Goal: Task Accomplishment & Management: Manage account settings

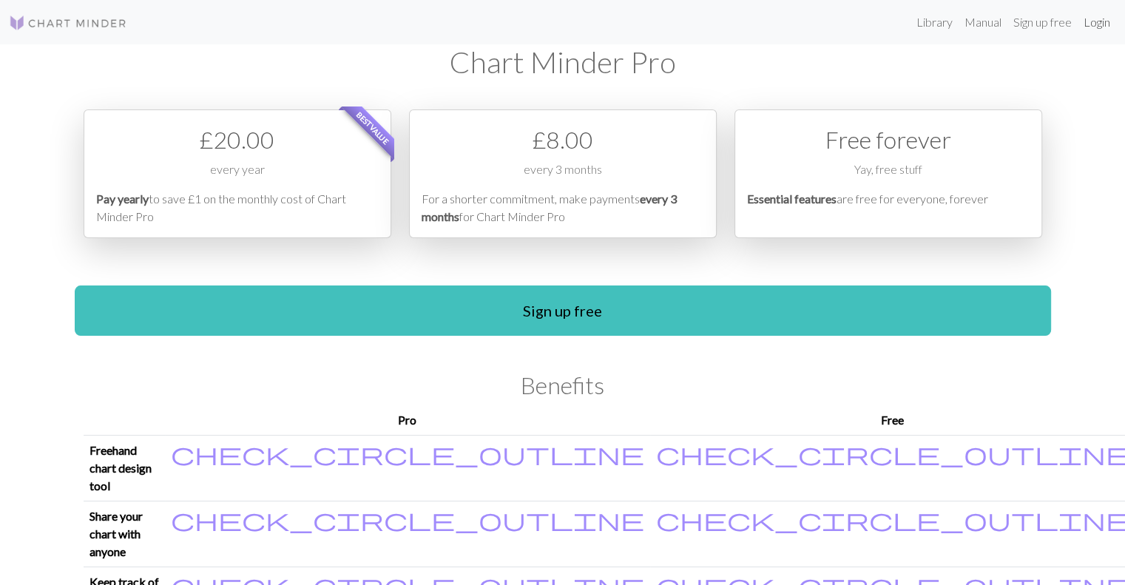
click at [1096, 30] on link "Login" at bounding box center [1097, 22] width 38 height 30
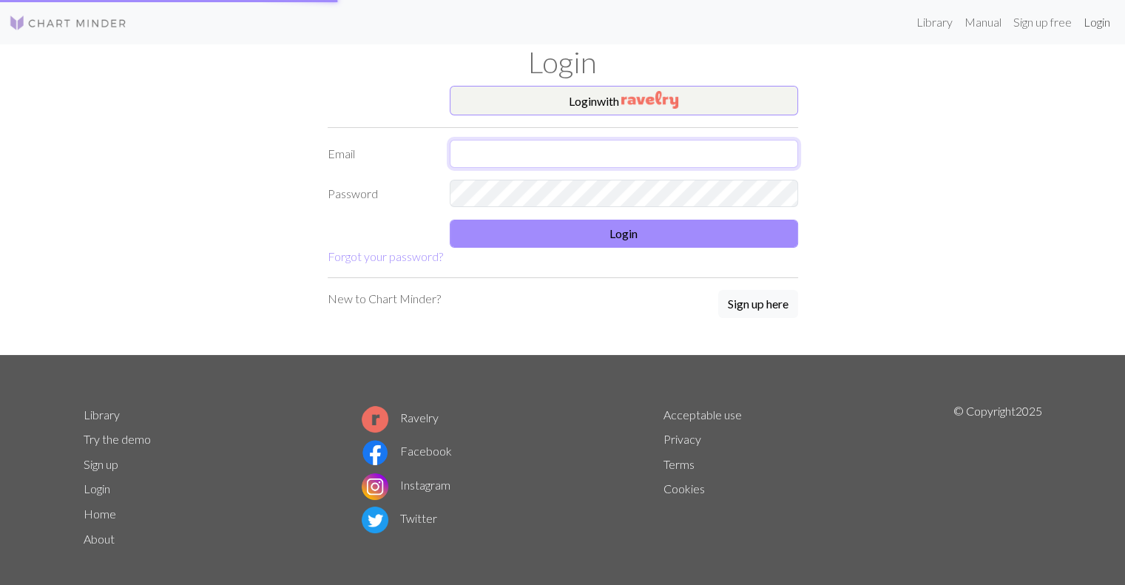
type input "[EMAIL_ADDRESS][DOMAIN_NAME]"
click at [578, 209] on form "Login with Email [EMAIL_ADDRESS][DOMAIN_NAME] Password Login Forgot your passwo…" at bounding box center [563, 176] width 471 height 180
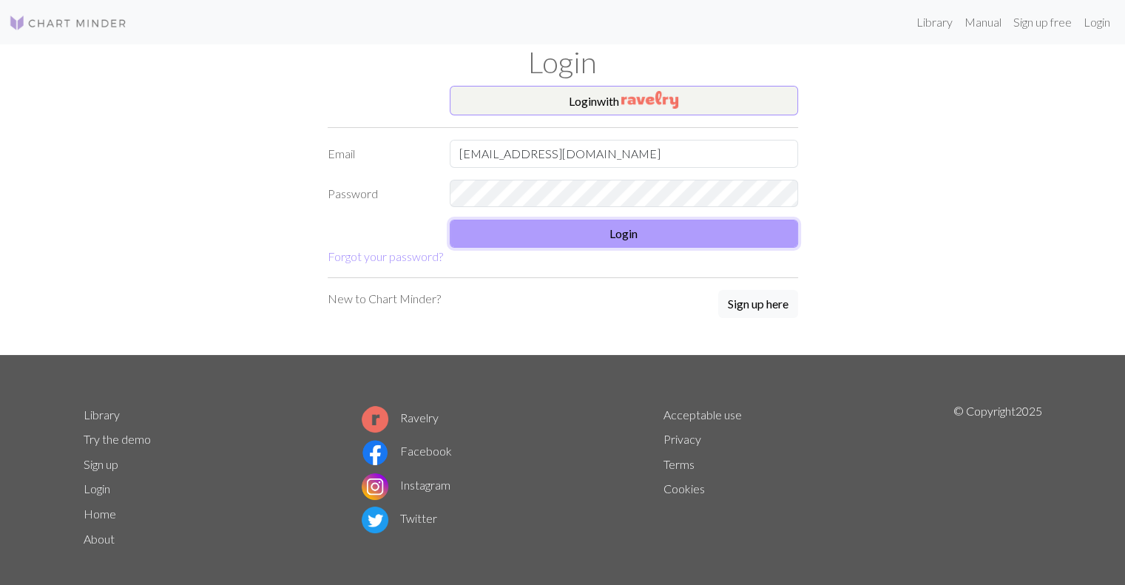
click at [593, 226] on button "Login" at bounding box center [624, 234] width 349 height 28
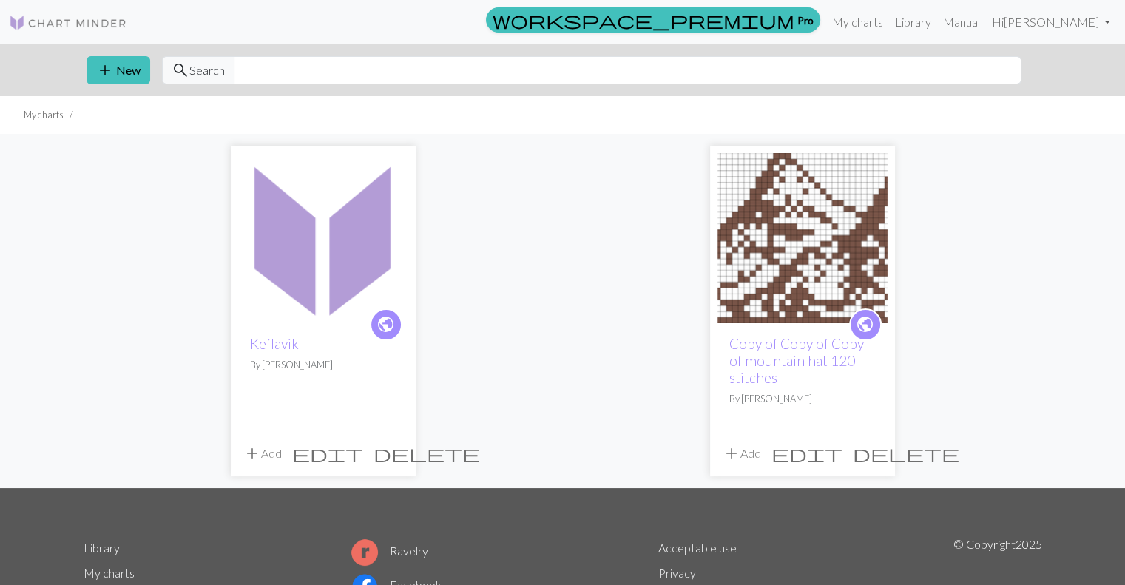
click at [363, 451] on span "edit" at bounding box center [327, 453] width 71 height 21
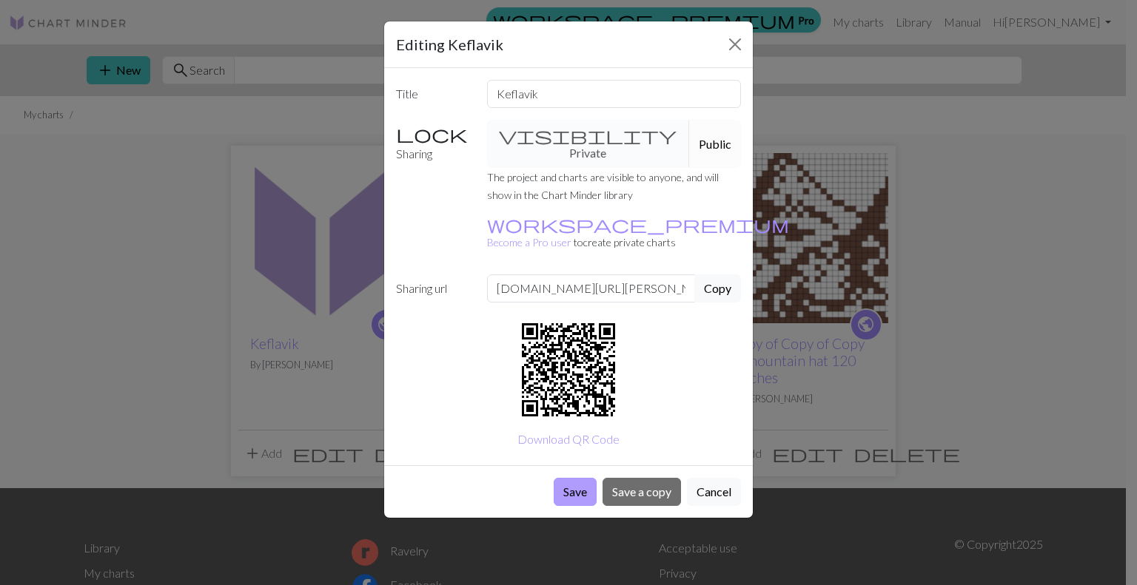
click at [577, 478] on button "Save" at bounding box center [574, 492] width 43 height 28
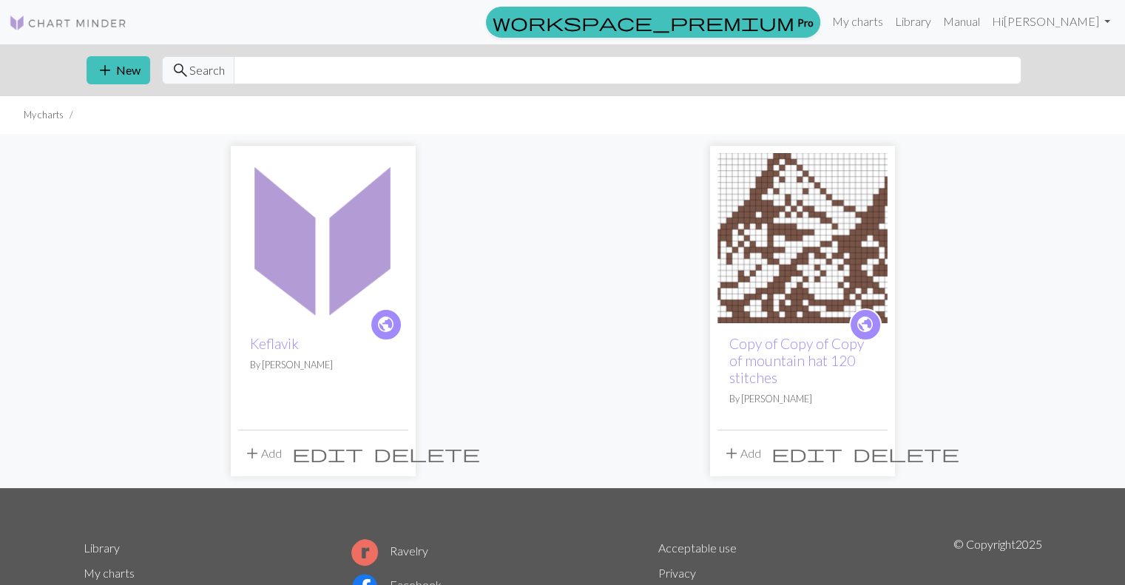
click at [292, 225] on img at bounding box center [323, 238] width 170 height 170
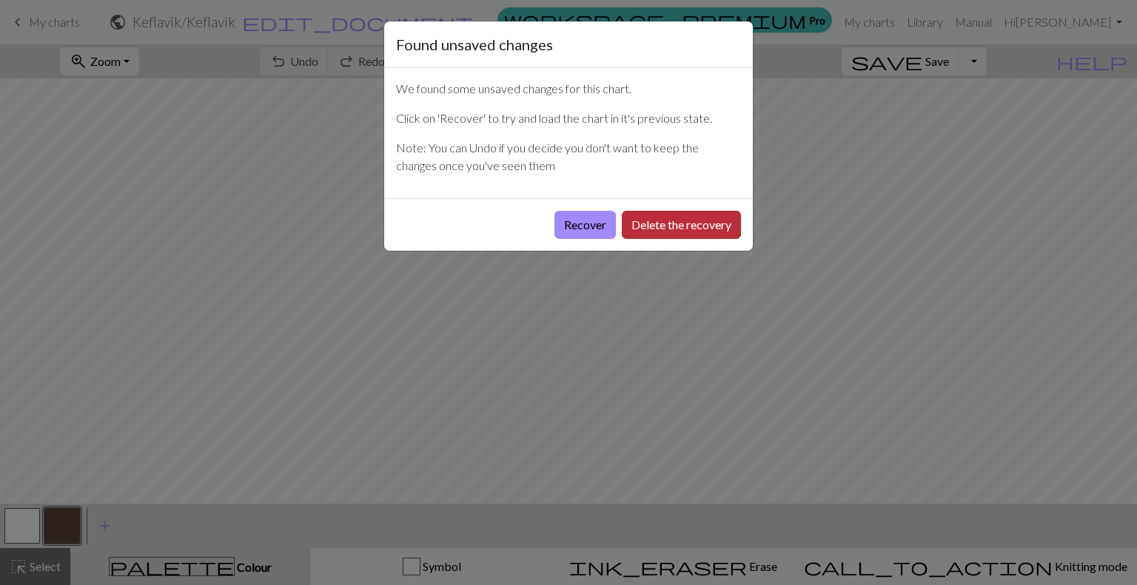
click at [681, 230] on button "Delete the recovery" at bounding box center [681, 225] width 119 height 28
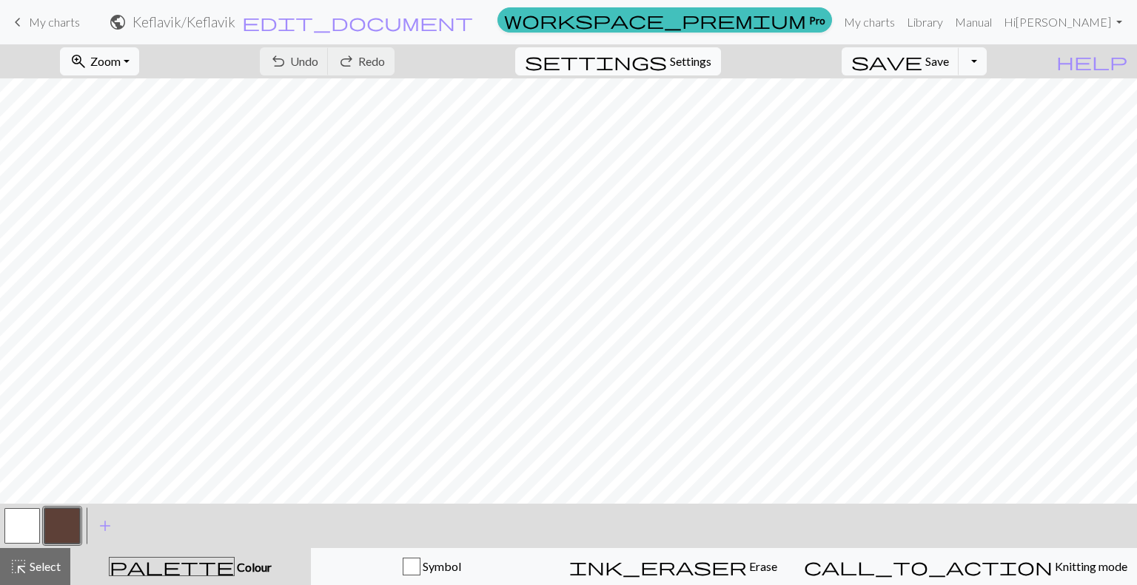
click at [701, 68] on span "Settings" at bounding box center [690, 62] width 41 height 18
select select "aran"
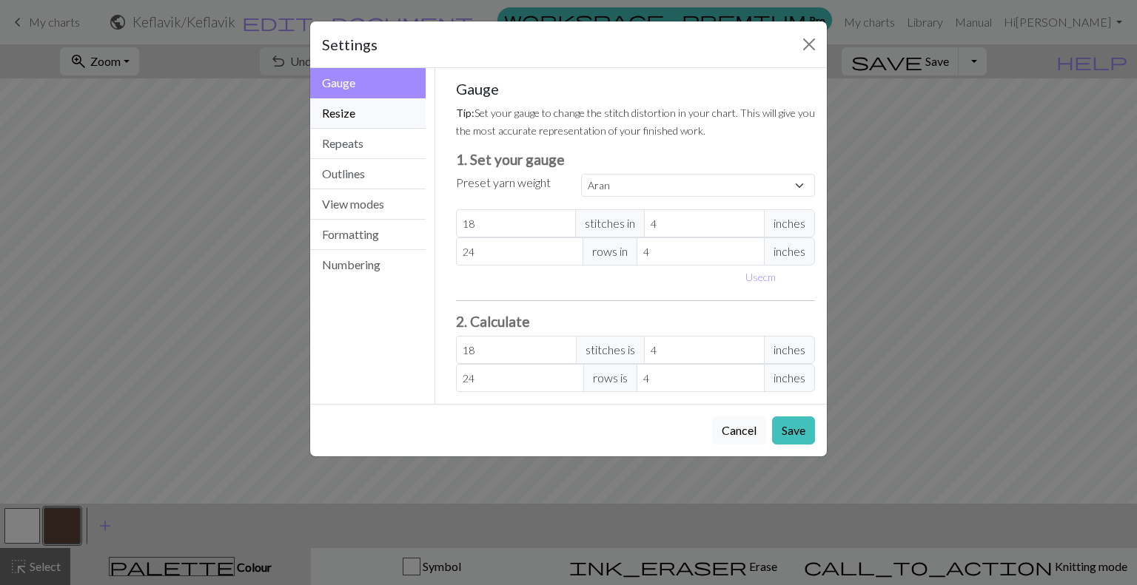
click at [356, 115] on button "Resize" at bounding box center [367, 113] width 115 height 30
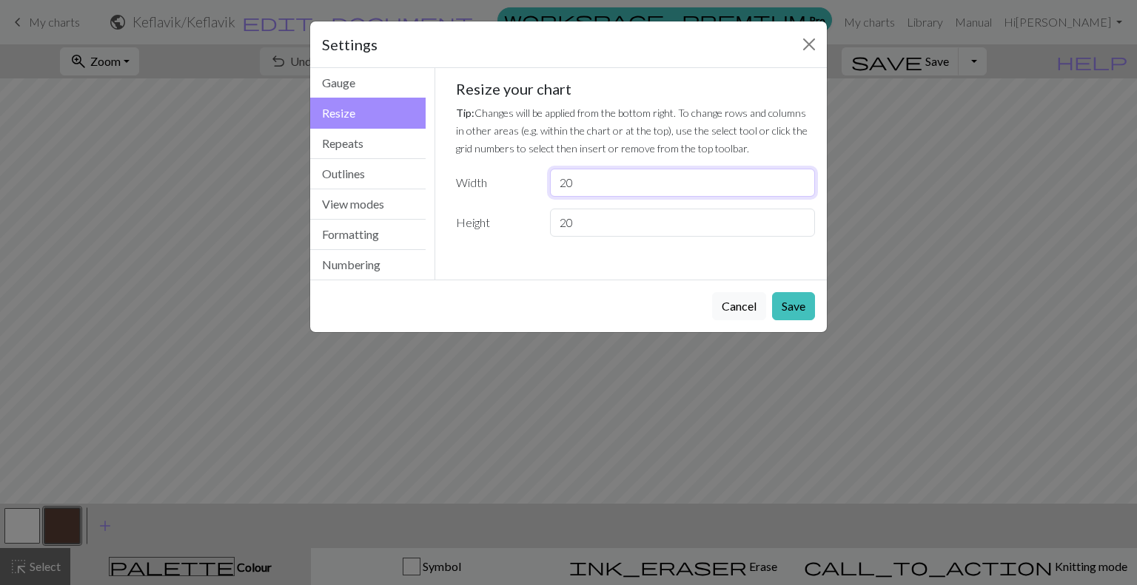
drag, startPoint x: 640, startPoint y: 191, endPoint x: 496, endPoint y: 189, distance: 144.3
click at [496, 189] on div "Width 20" at bounding box center [635, 183] width 377 height 28
type input "4"
drag, startPoint x: 589, startPoint y: 229, endPoint x: 460, endPoint y: 228, distance: 128.8
click at [460, 228] on div "Height 20" at bounding box center [635, 223] width 377 height 28
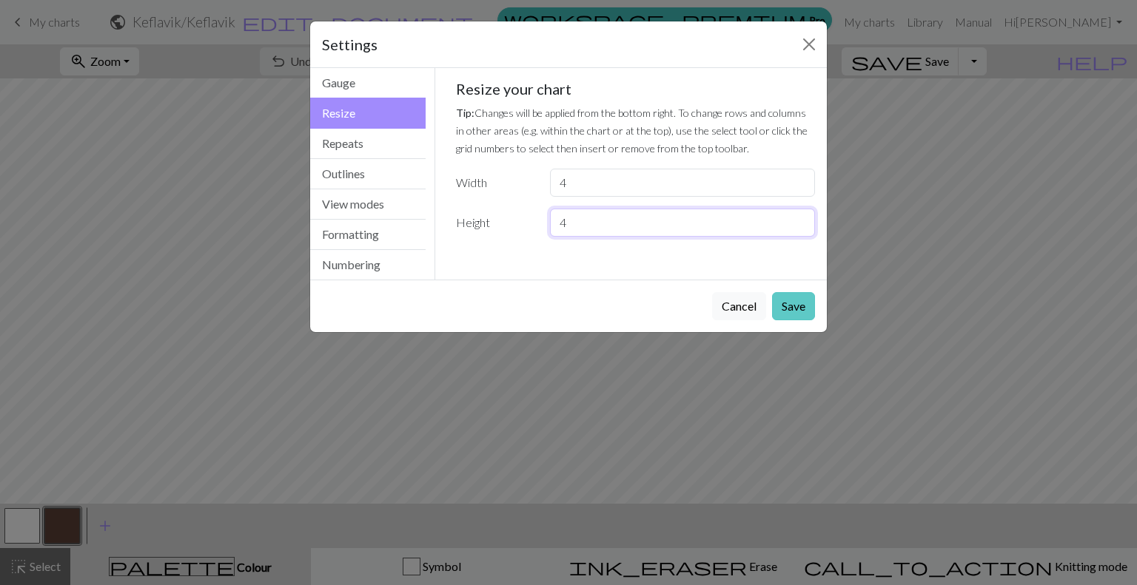
type input "4"
click at [789, 309] on button "Save" at bounding box center [793, 306] width 43 height 28
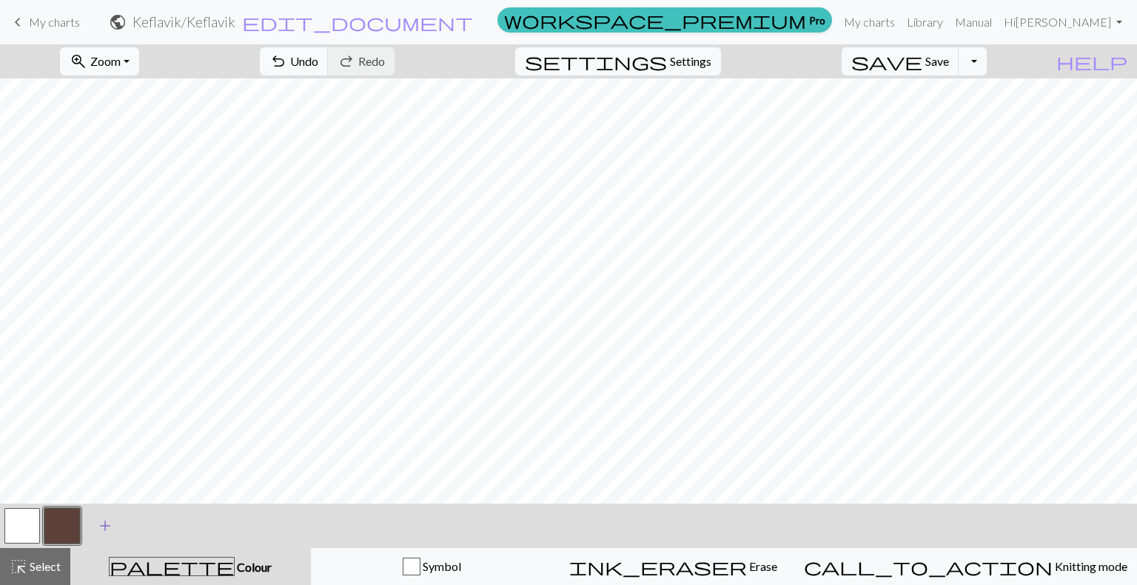
click at [101, 523] on span "add" at bounding box center [105, 526] width 18 height 21
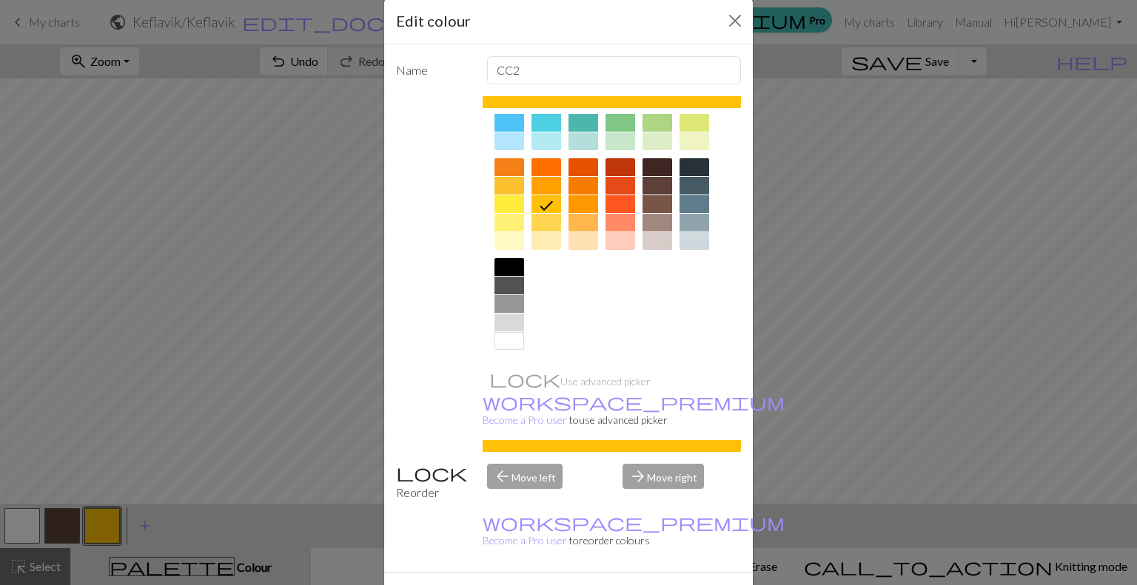
scroll to position [36, 0]
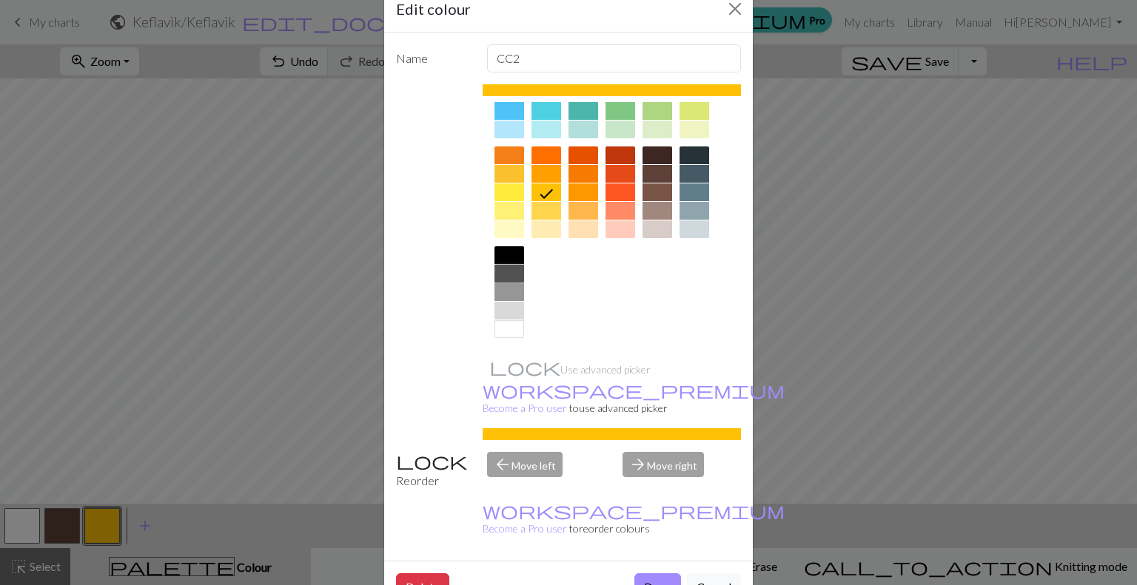
click at [503, 268] on div at bounding box center [509, 274] width 30 height 18
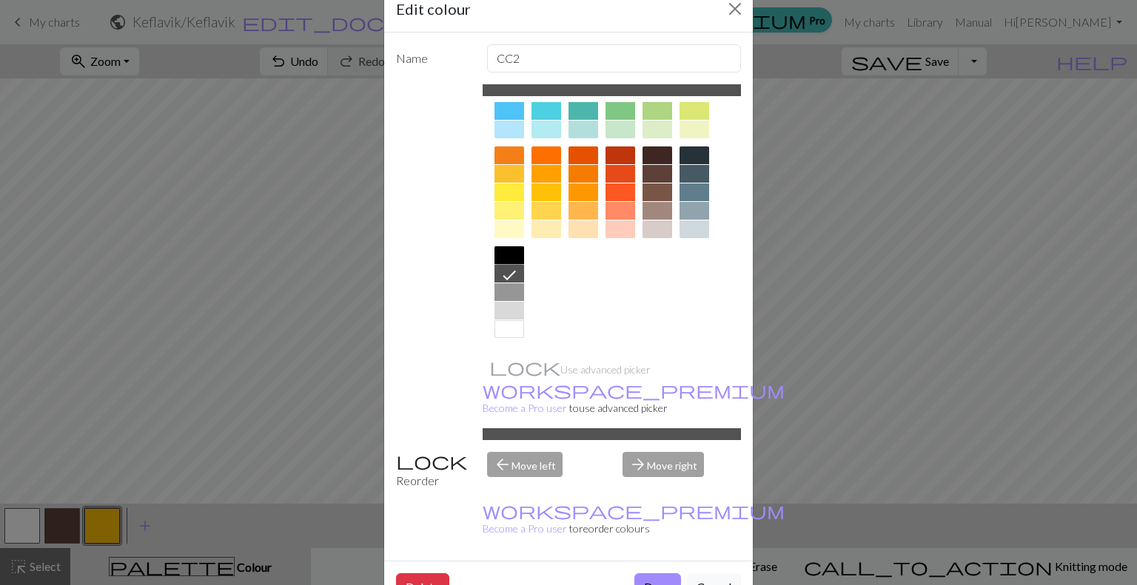
click at [509, 252] on div at bounding box center [509, 255] width 30 height 18
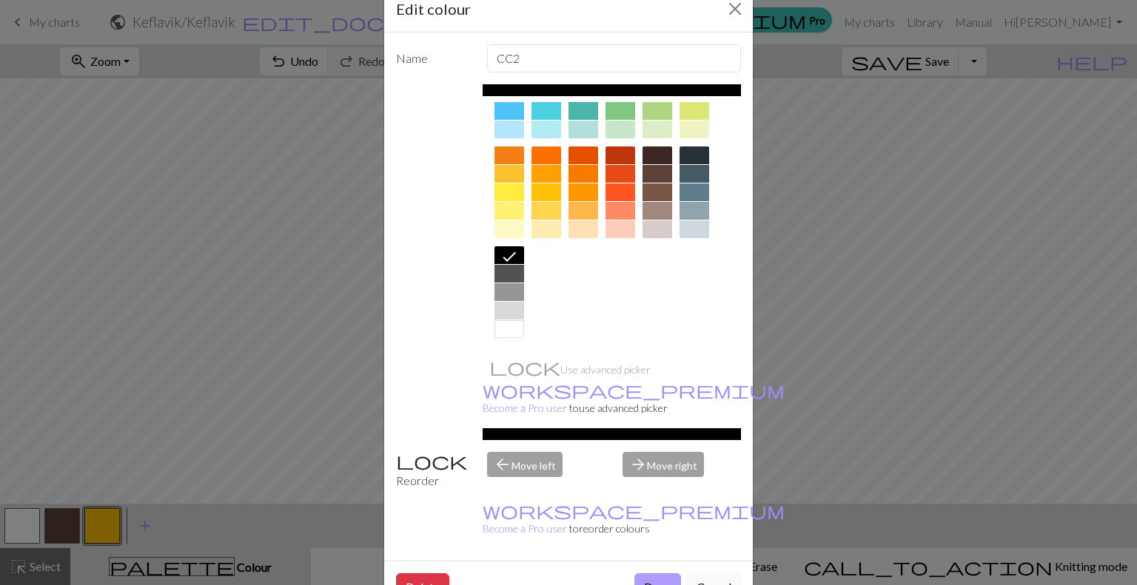
click at [647, 573] on button "Done" at bounding box center [657, 587] width 47 height 28
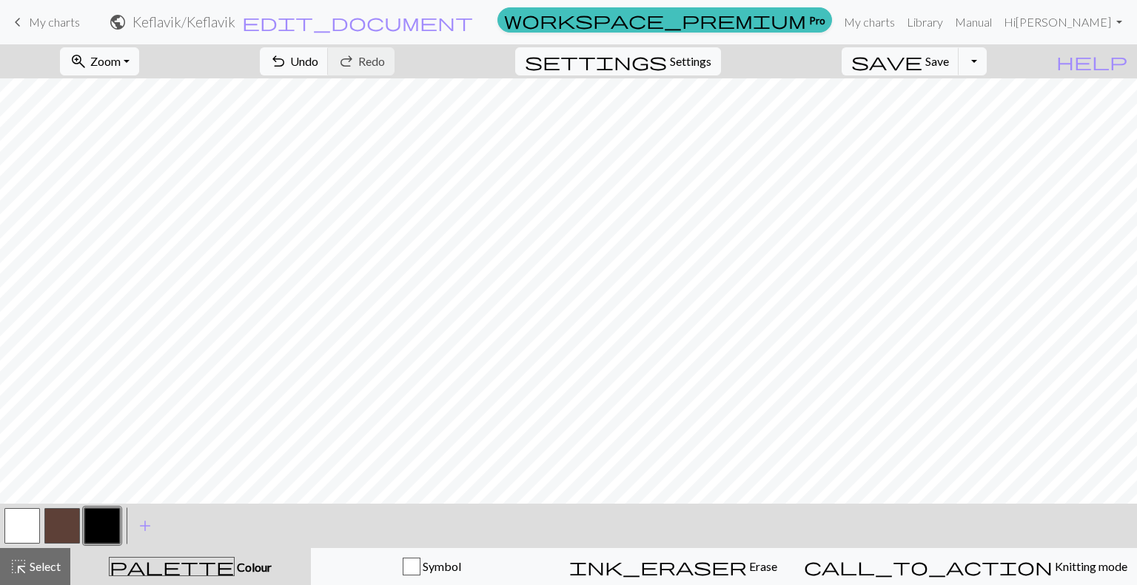
click at [65, 524] on button "button" at bounding box center [62, 526] width 36 height 36
click at [138, 526] on span "add" at bounding box center [145, 526] width 18 height 21
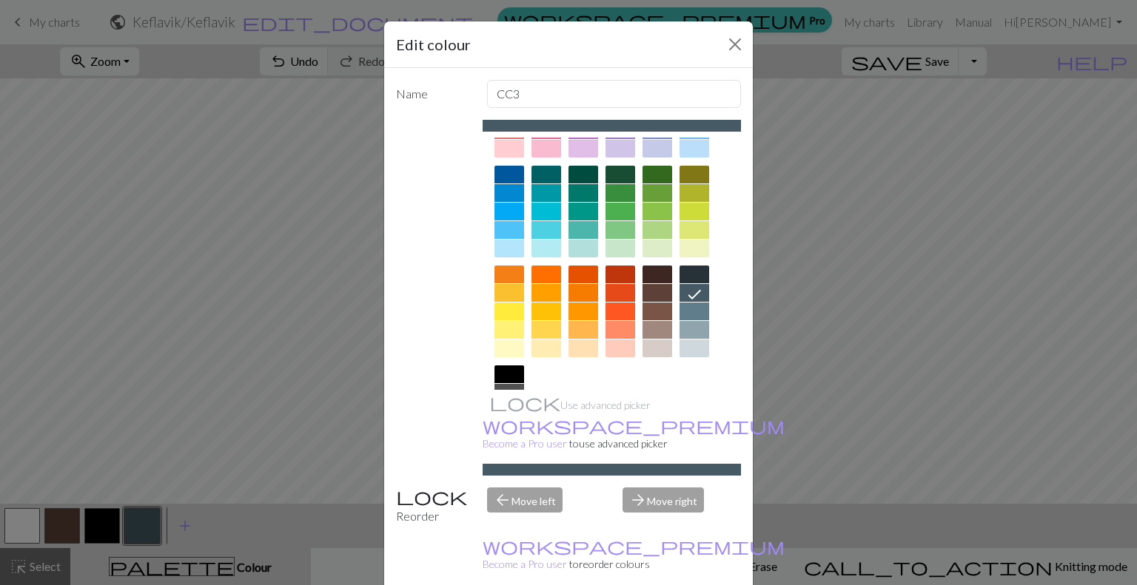
scroll to position [167, 0]
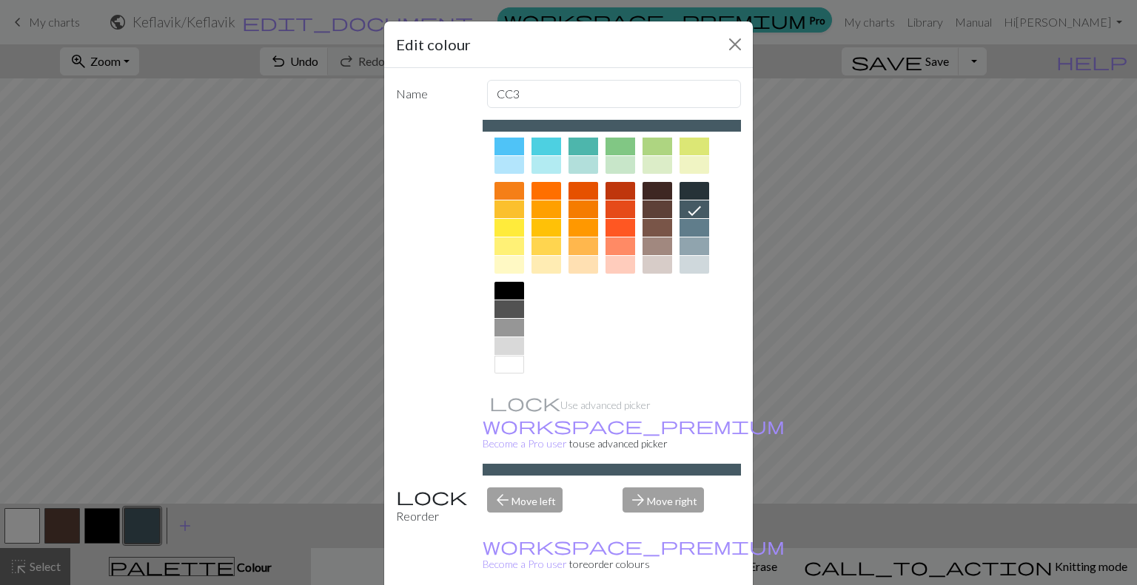
click at [497, 300] on div at bounding box center [509, 309] width 30 height 18
click at [513, 325] on div at bounding box center [509, 328] width 30 height 18
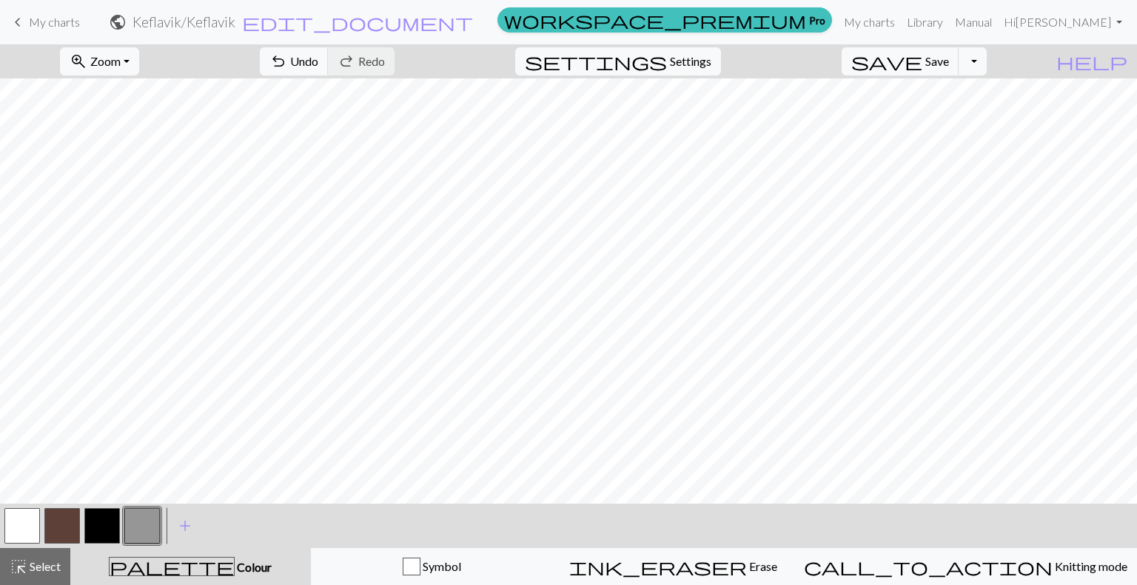
click at [141, 530] on button "button" at bounding box center [142, 526] width 36 height 36
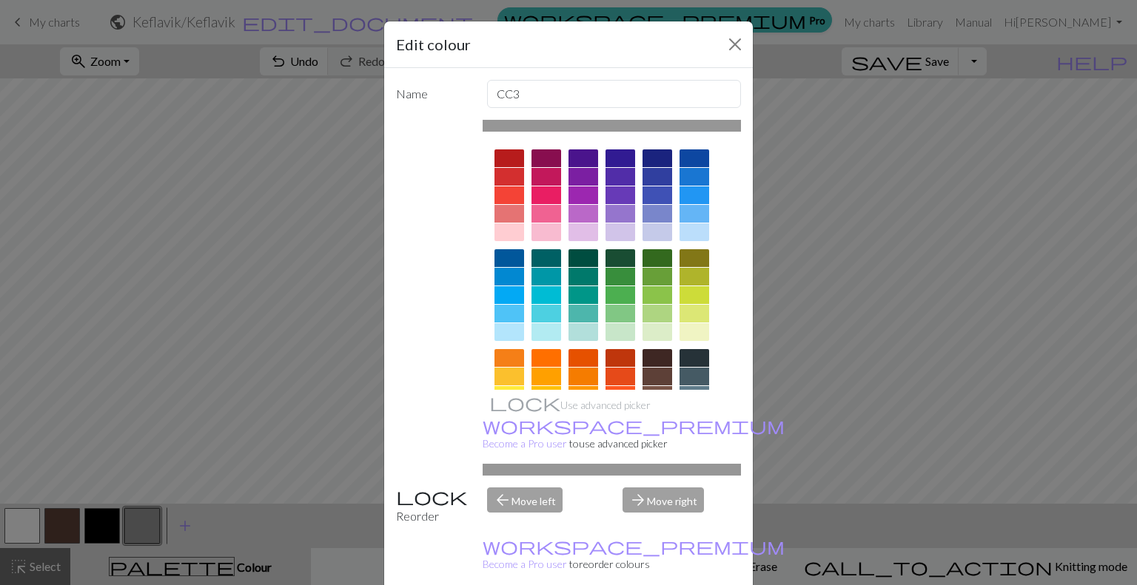
click at [519, 488] on div "arrow_back Move left" at bounding box center [546, 507] width 136 height 38
click at [503, 488] on div "arrow_back Move left" at bounding box center [546, 507] width 136 height 38
click at [497, 488] on div "arrow_back Move left" at bounding box center [546, 507] width 136 height 38
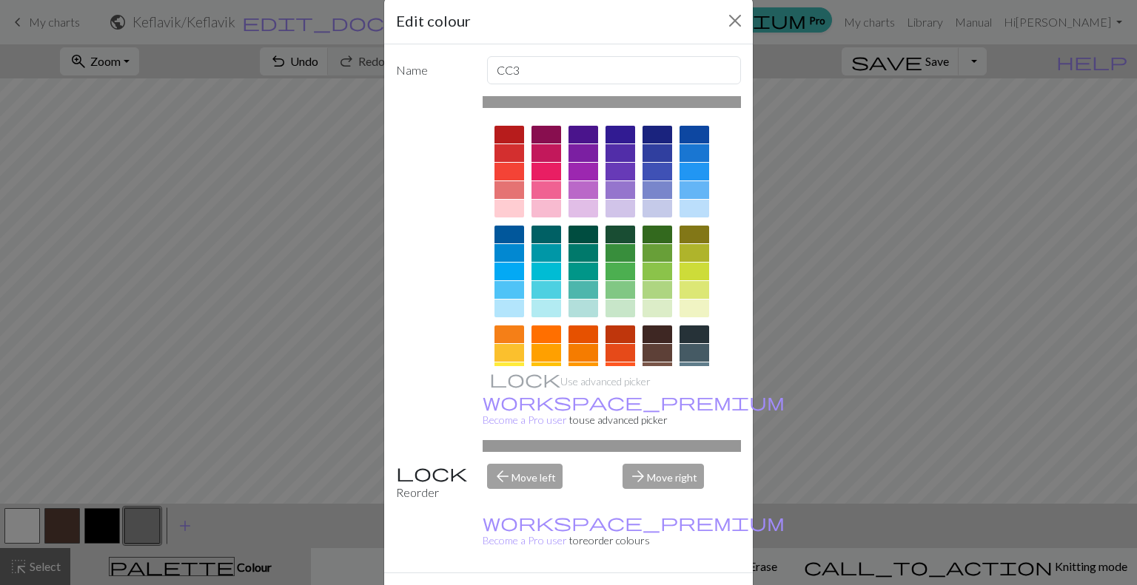
scroll to position [36, 0]
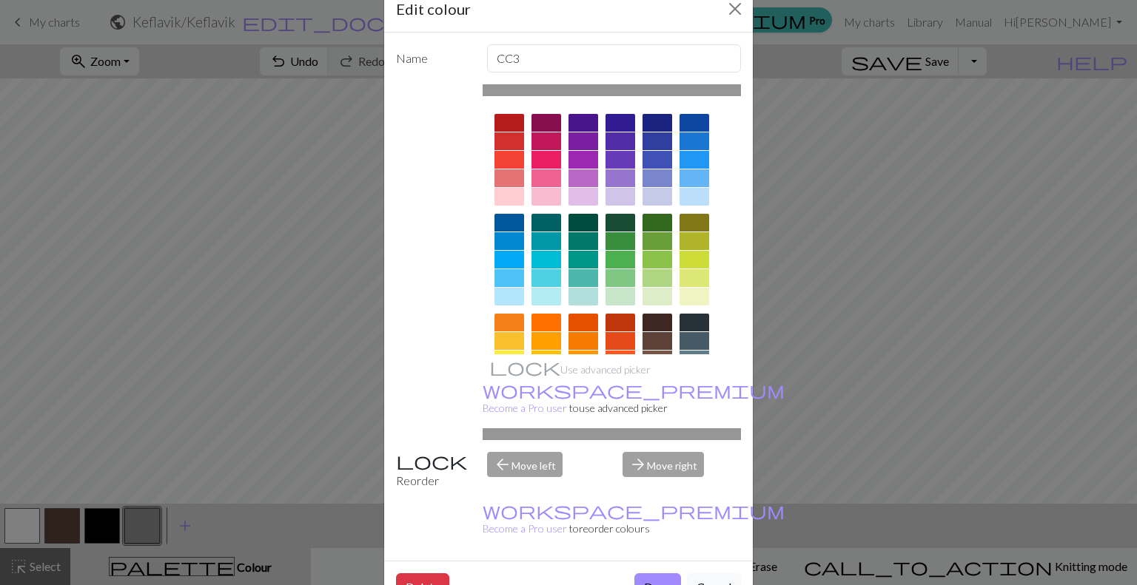
click at [644, 452] on div "arrow_forward Move right" at bounding box center [681, 471] width 136 height 38
click at [645, 573] on button "Done" at bounding box center [657, 587] width 47 height 28
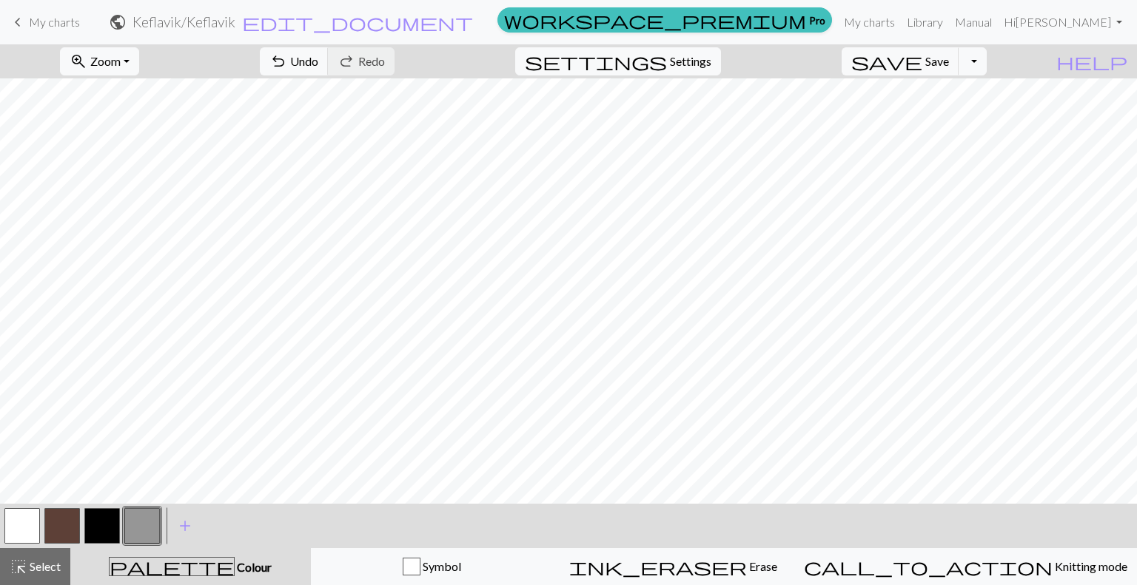
click at [15, 536] on button "button" at bounding box center [22, 526] width 36 height 36
click at [14, 509] on button "button" at bounding box center [22, 526] width 36 height 36
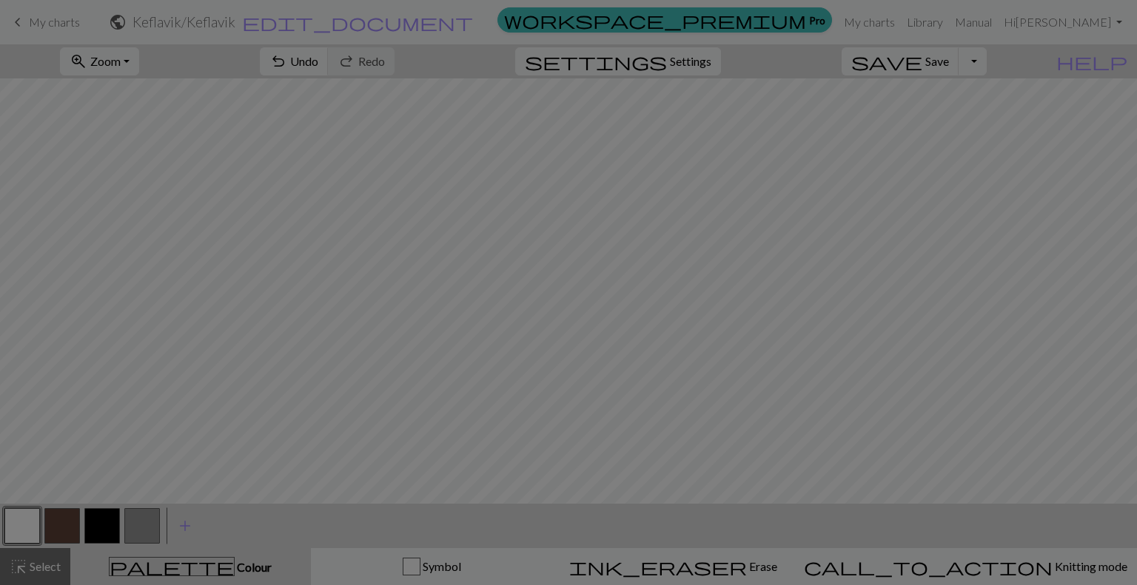
click at [14, 509] on div "Edit colour Name MC Use advanced picker workspace_premium Become a Pro user to …" at bounding box center [568, 292] width 1137 height 585
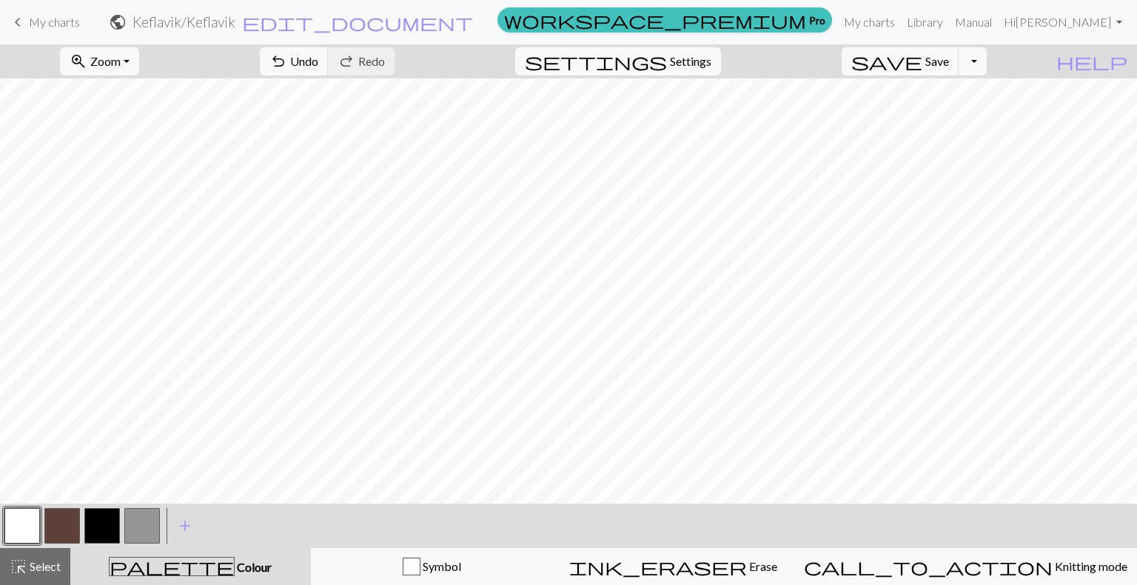
click at [21, 514] on button "button" at bounding box center [22, 526] width 36 height 36
click at [22, 516] on div "Edit colour Name MC Use advanced picker workspace_premium Become a Pro user to …" at bounding box center [568, 292] width 1137 height 585
click at [22, 516] on button "button" at bounding box center [22, 526] width 36 height 36
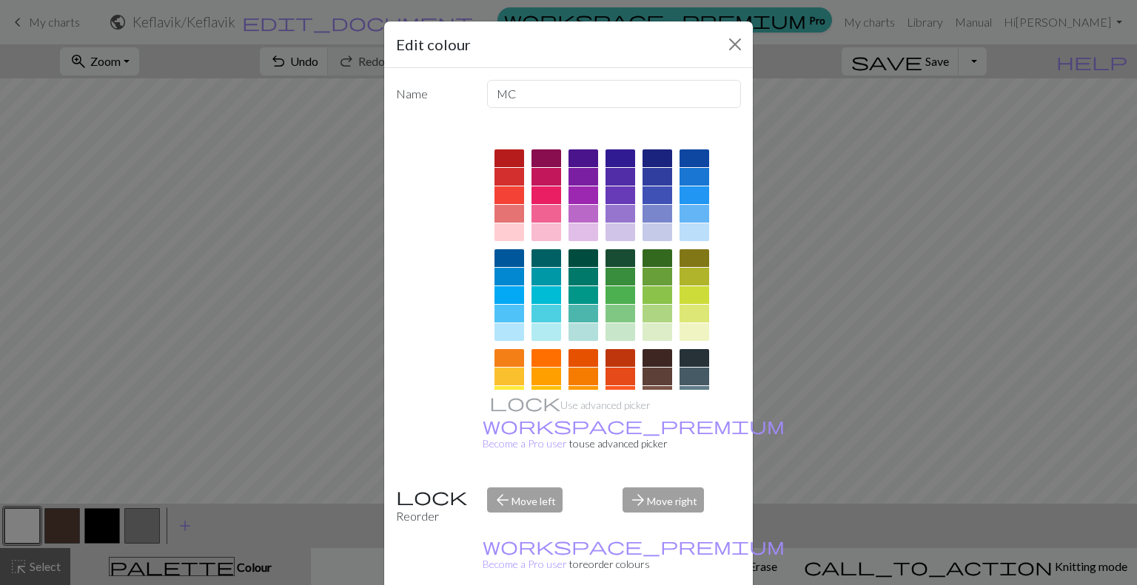
click at [437, 488] on div "Reorder" at bounding box center [432, 507] width 91 height 38
click at [405, 488] on div "Reorder" at bounding box center [432, 507] width 91 height 38
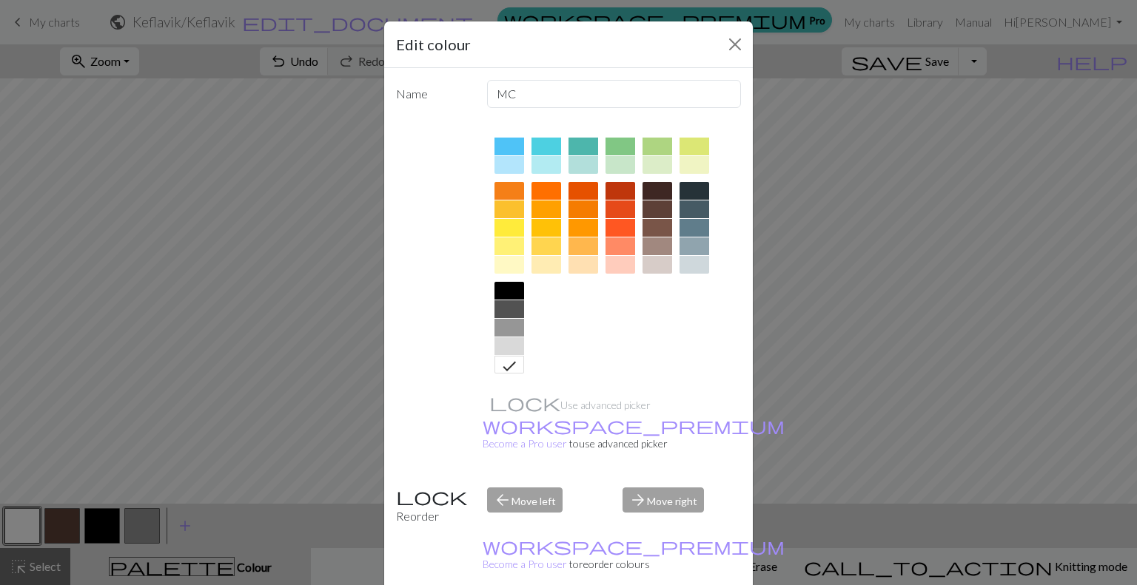
scroll to position [0, 0]
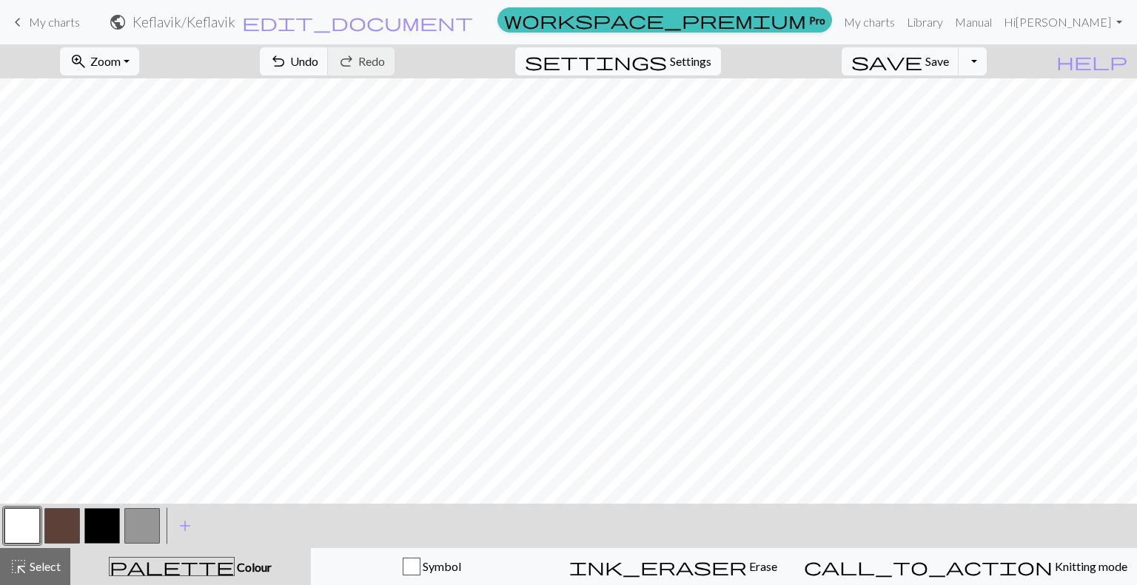
click at [711, 58] on span "Settings" at bounding box center [690, 62] width 41 height 18
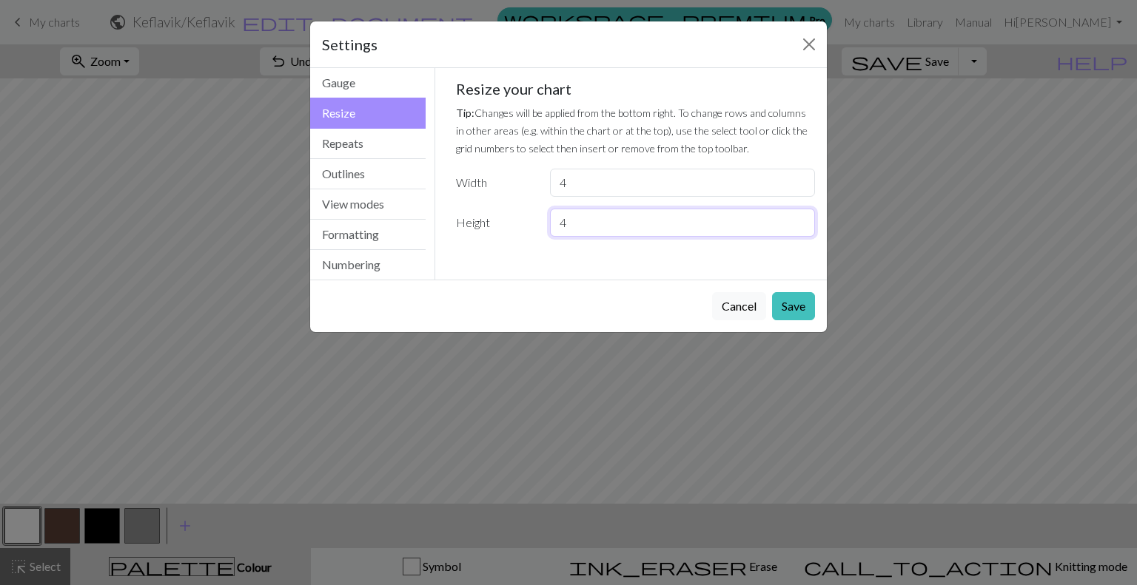
drag, startPoint x: 576, startPoint y: 221, endPoint x: 518, endPoint y: 226, distance: 57.9
click at [518, 226] on div "Height 4" at bounding box center [635, 223] width 377 height 28
type input "18"
click at [787, 303] on button "Save" at bounding box center [793, 306] width 43 height 28
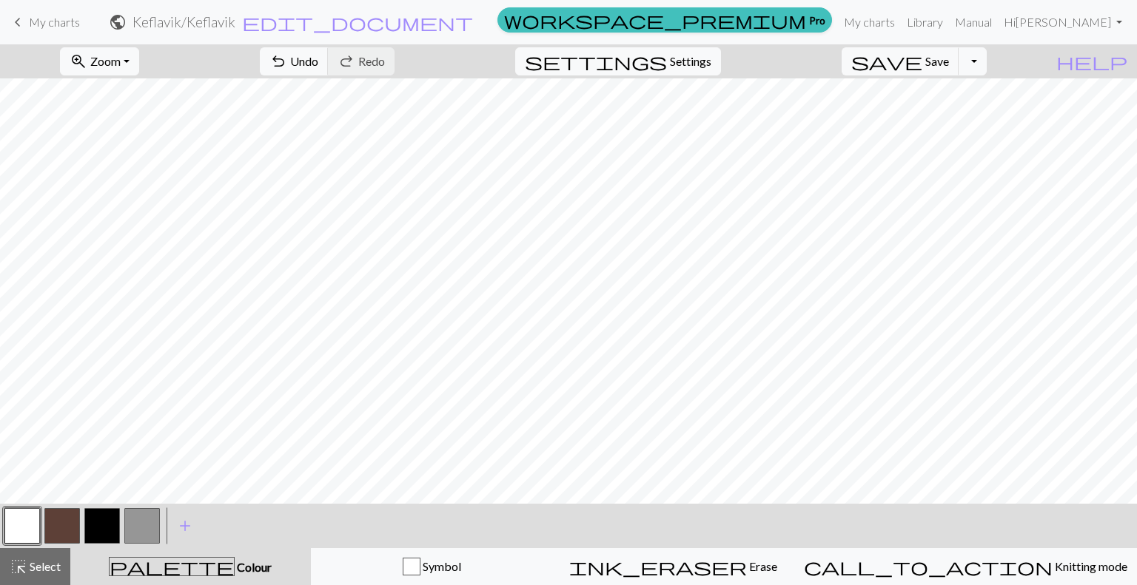
click at [15, 520] on button "button" at bounding box center [22, 526] width 36 height 36
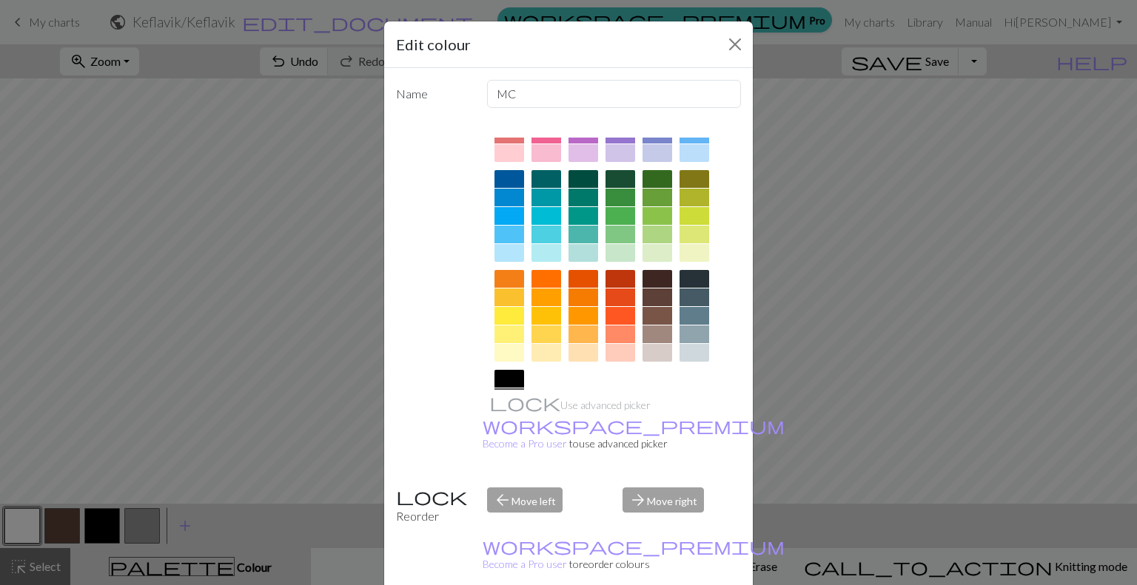
scroll to position [167, 0]
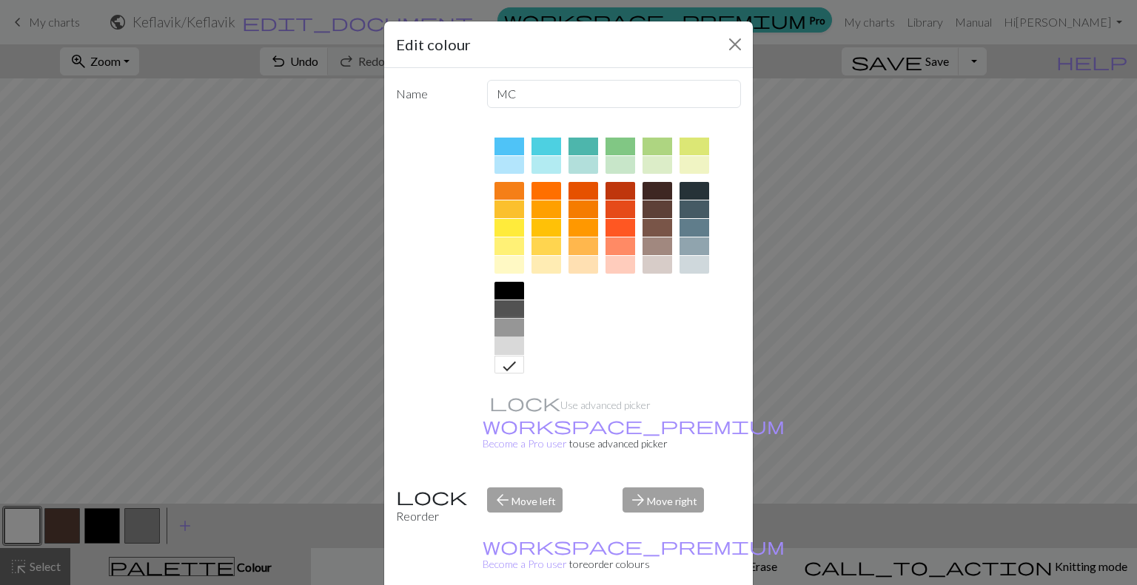
click at [502, 326] on div at bounding box center [509, 328] width 30 height 18
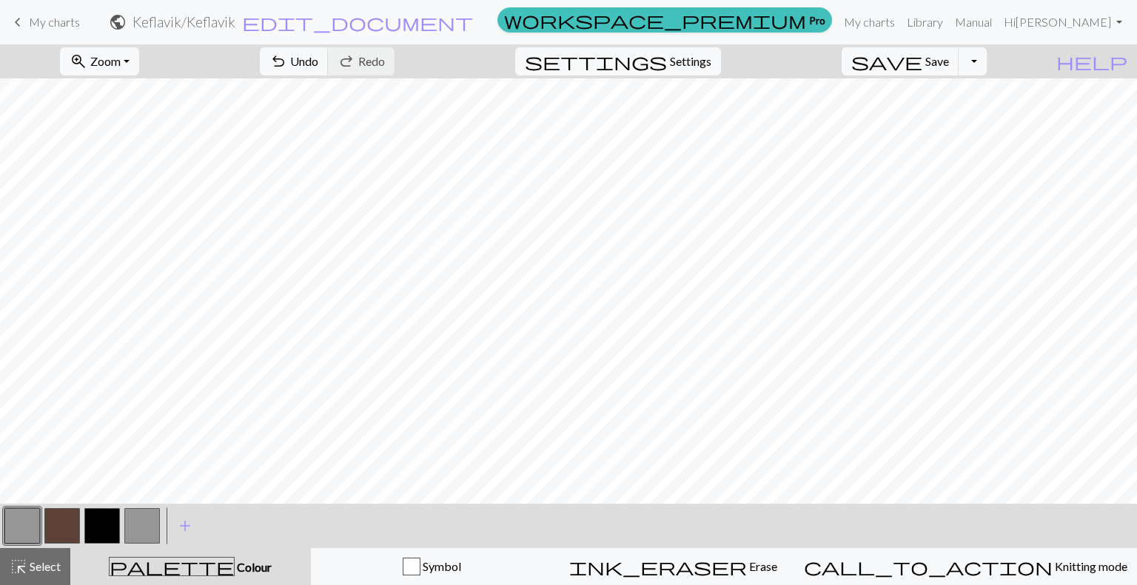
click at [68, 531] on button "button" at bounding box center [62, 526] width 36 height 36
click at [67, 520] on button "button" at bounding box center [62, 526] width 36 height 36
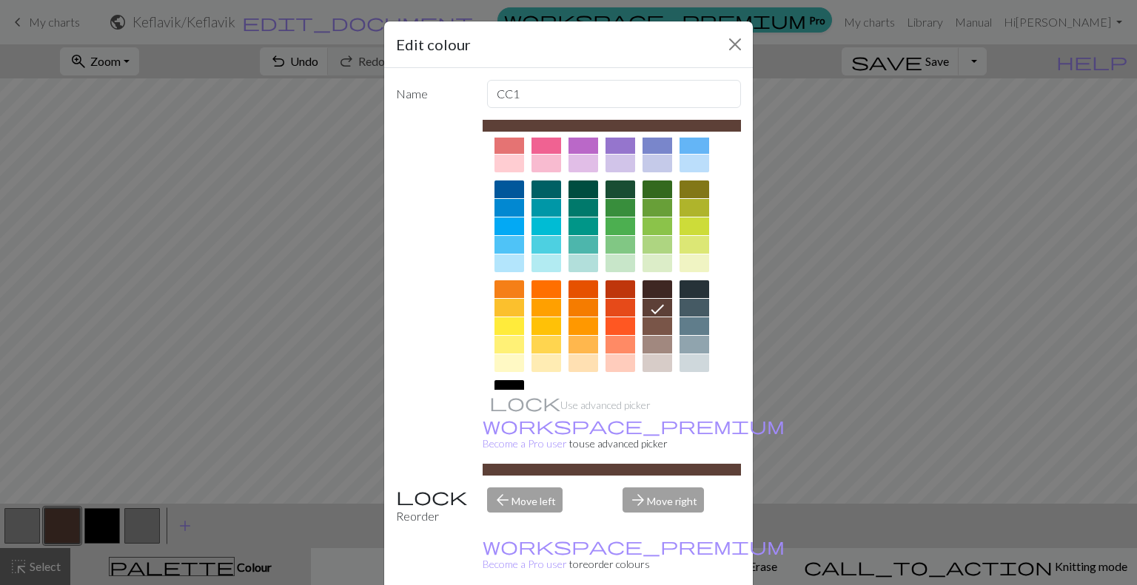
scroll to position [148, 0]
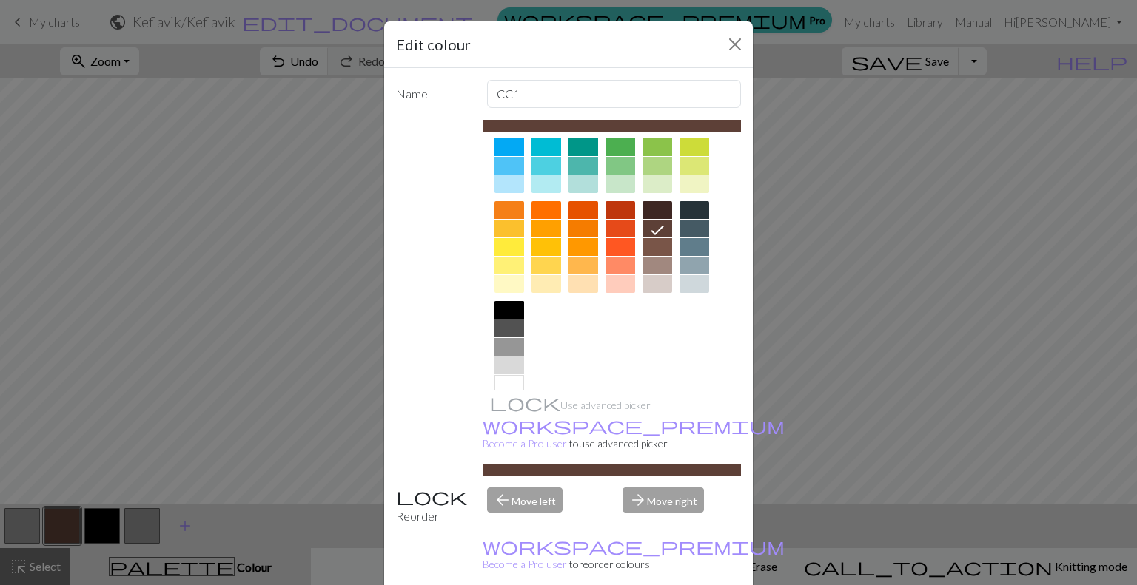
click at [505, 316] on div at bounding box center [509, 310] width 30 height 18
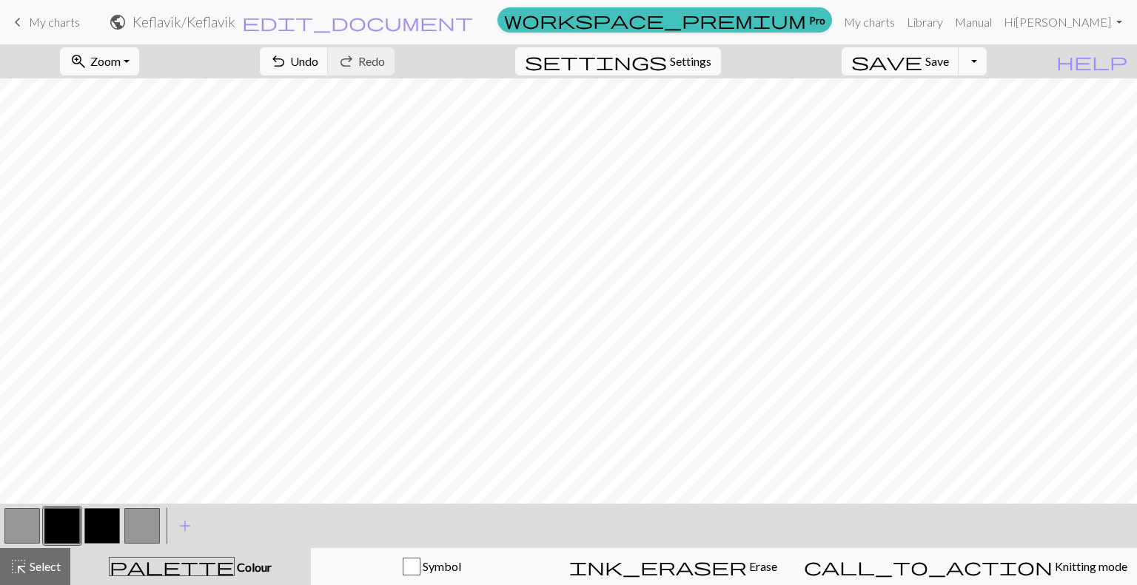
click at [111, 525] on button "button" at bounding box center [102, 526] width 36 height 36
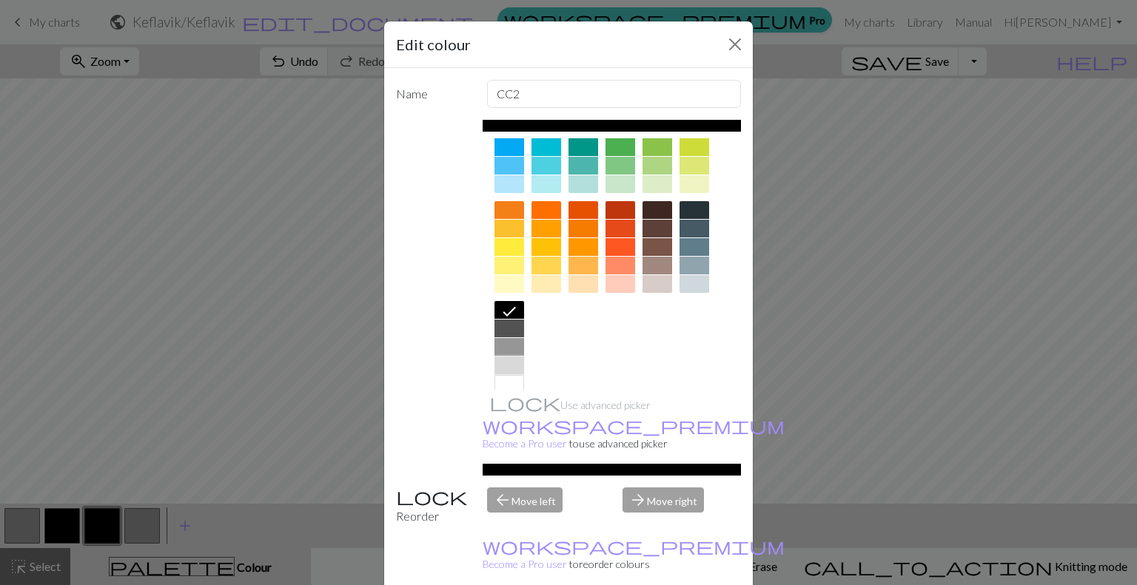
click at [498, 364] on div at bounding box center [509, 366] width 30 height 18
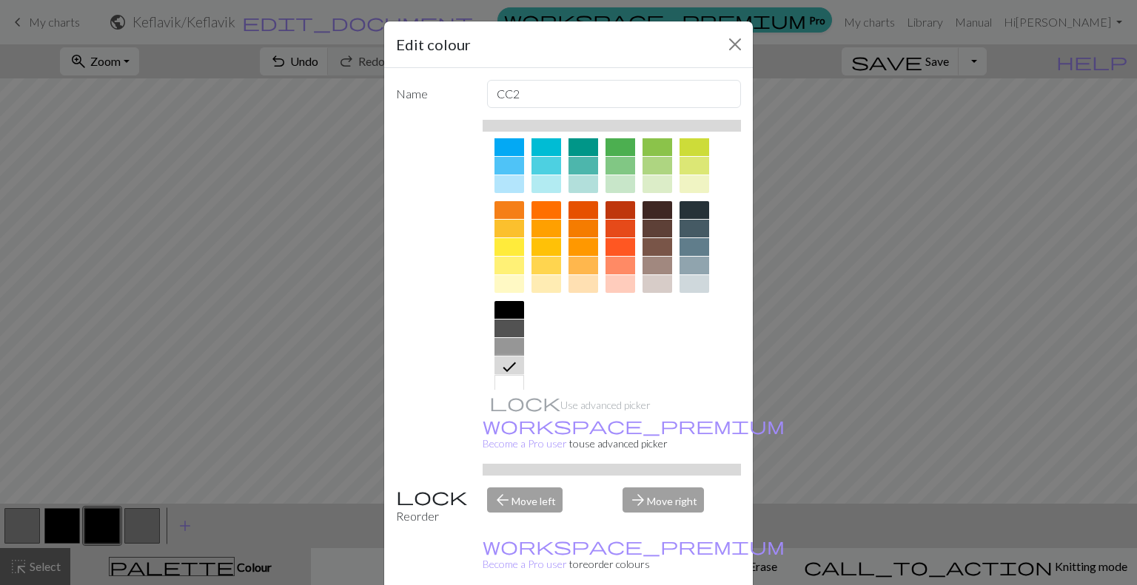
click at [503, 346] on div at bounding box center [509, 347] width 30 height 18
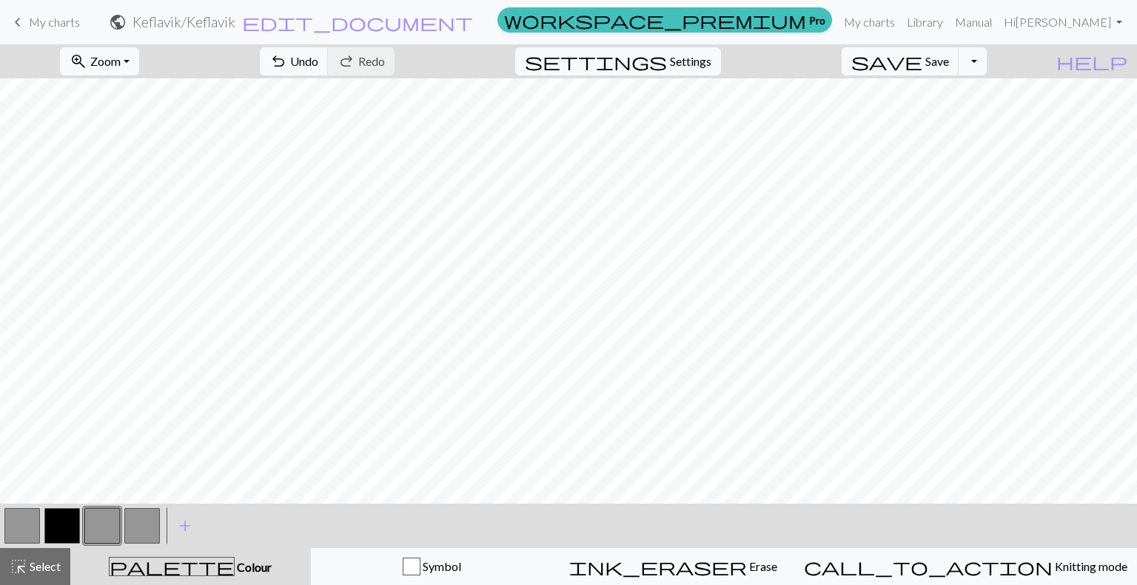
click at [127, 516] on button "button" at bounding box center [142, 526] width 36 height 36
click at [131, 519] on button "button" at bounding box center [142, 526] width 36 height 36
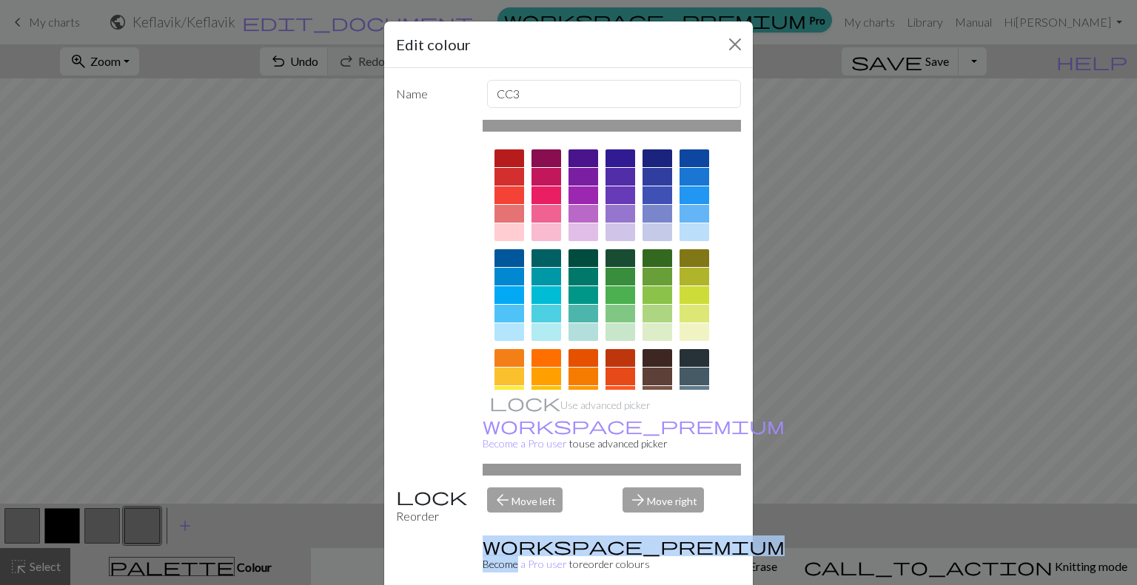
click at [132, 519] on div "Edit colour Name CC3 Use advanced picker workspace_premium Become a Pro user to…" at bounding box center [568, 292] width 1137 height 585
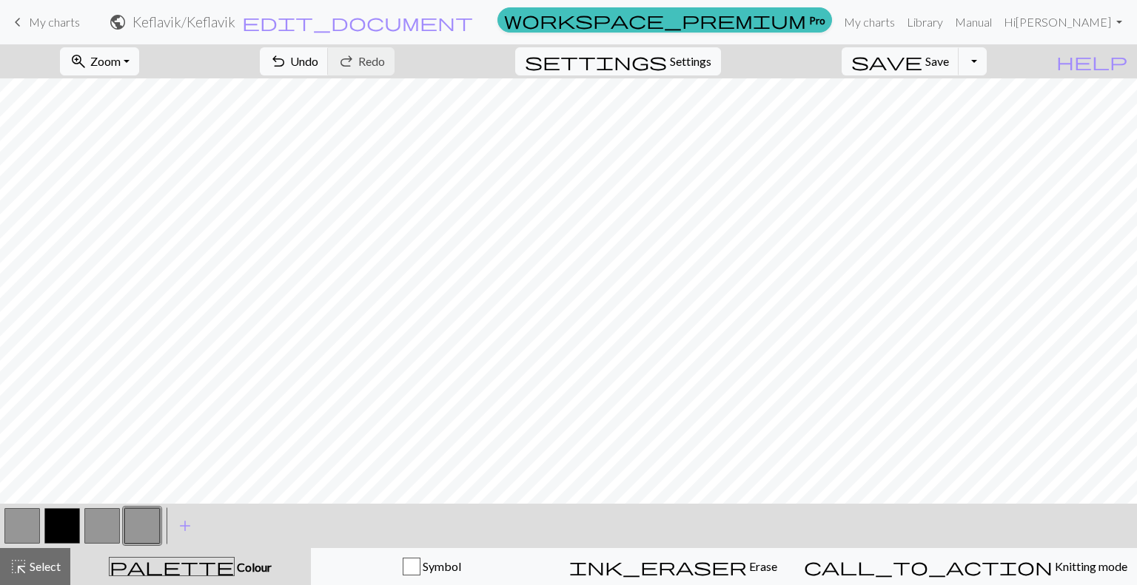
click at [132, 520] on button "button" at bounding box center [142, 526] width 36 height 36
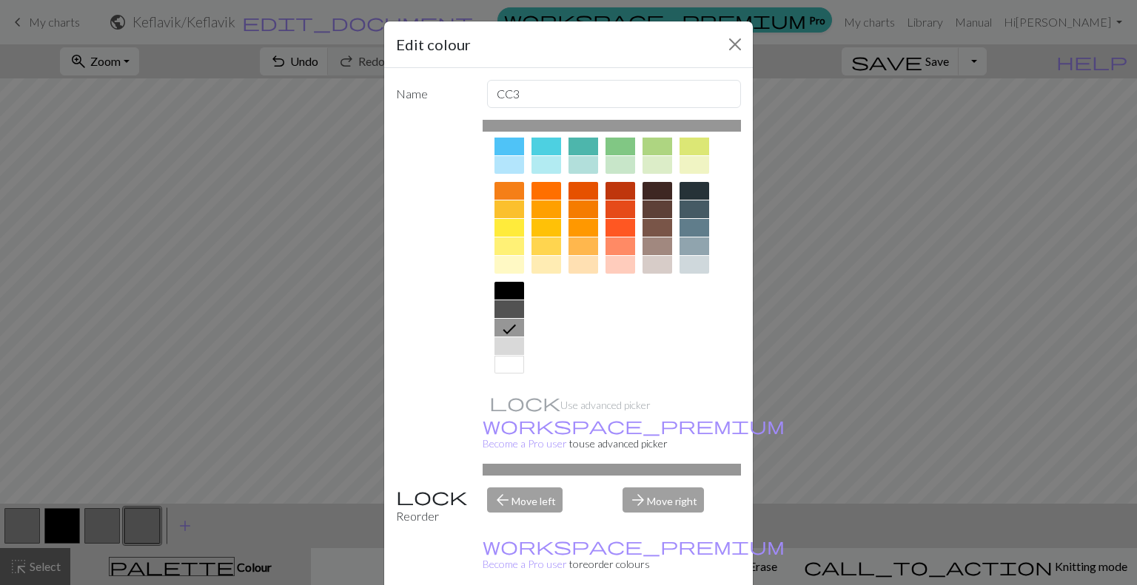
scroll to position [36, 0]
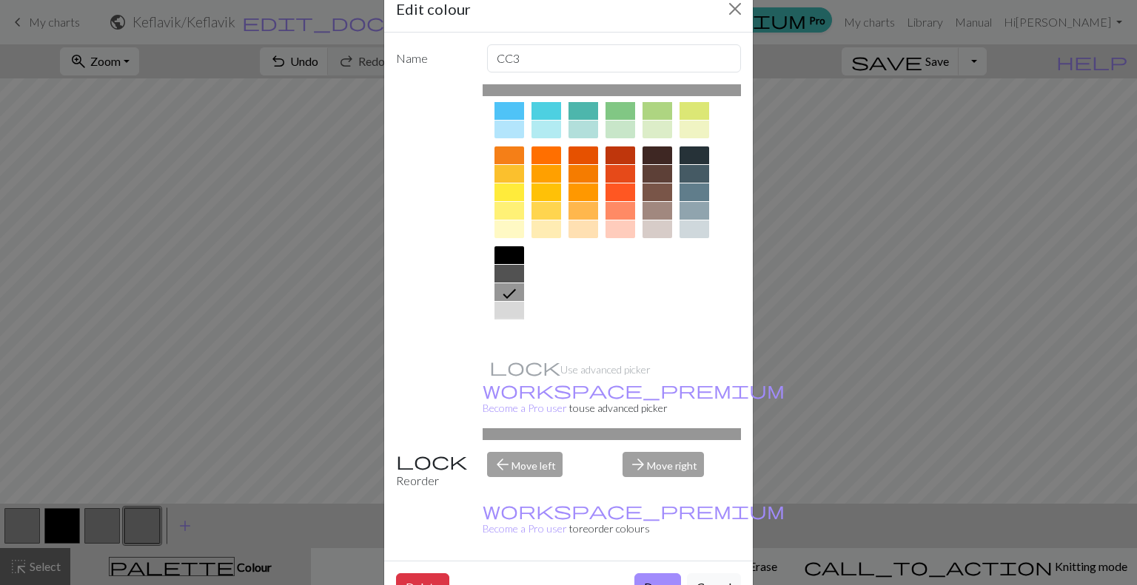
click at [505, 329] on div at bounding box center [509, 329] width 30 height 18
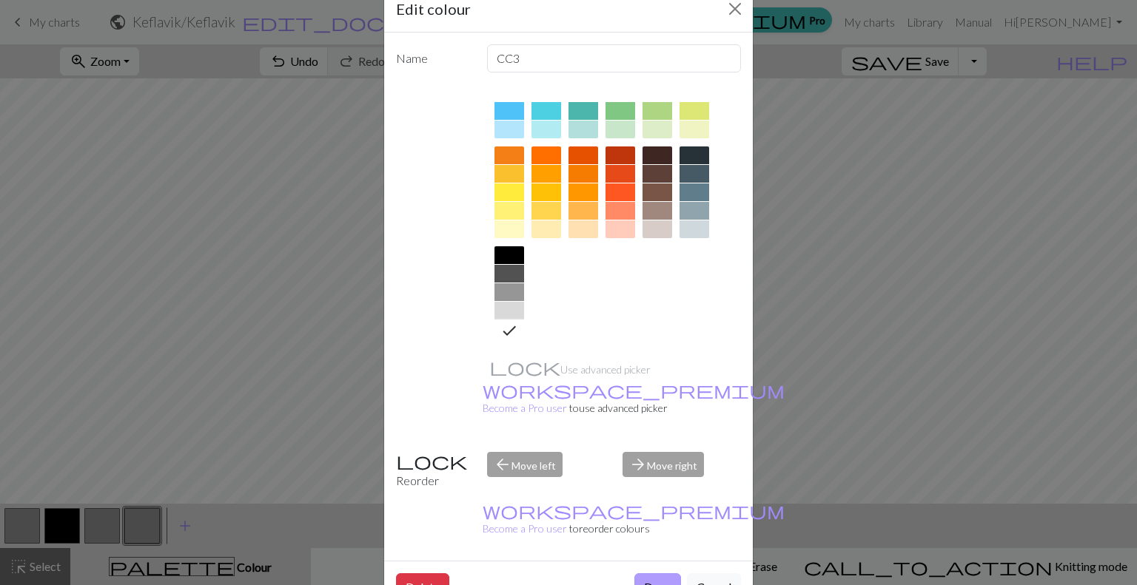
click at [663, 573] on button "Done" at bounding box center [657, 587] width 47 height 28
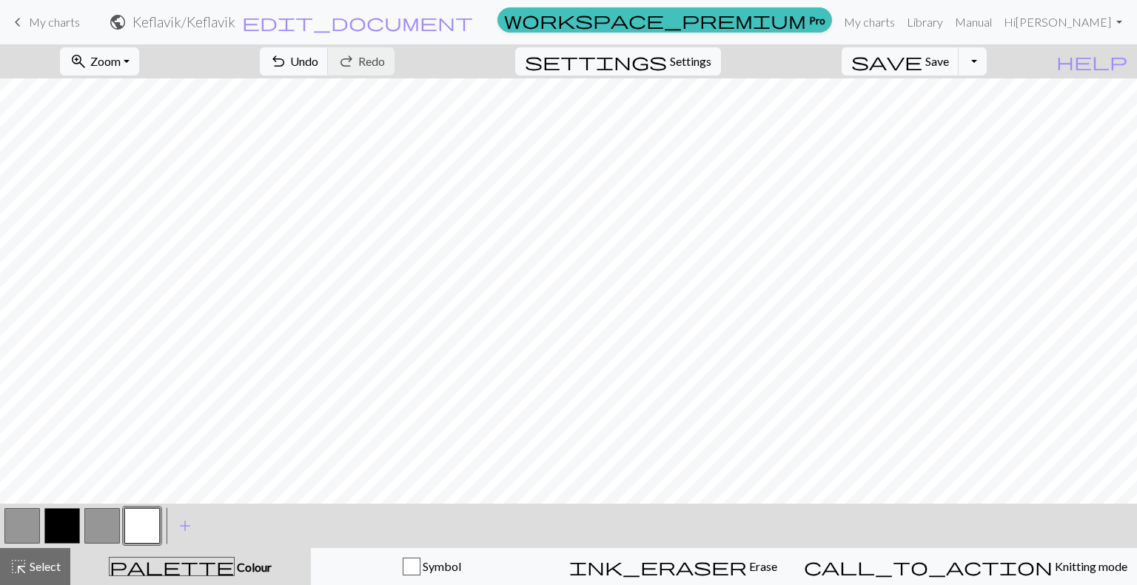
click at [36, 531] on button "button" at bounding box center [22, 526] width 36 height 36
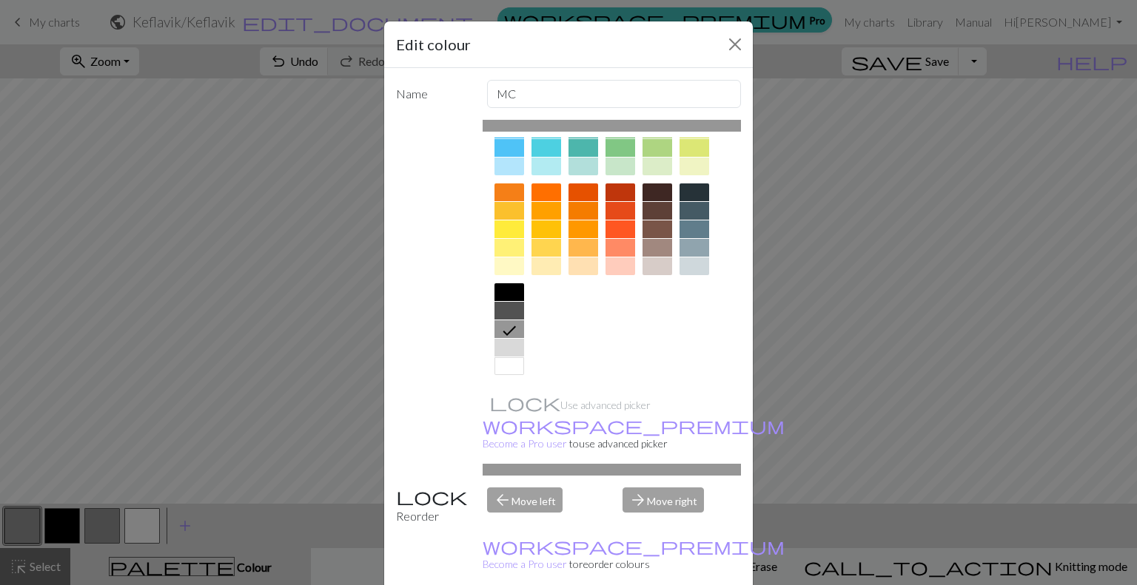
scroll to position [167, 0]
drag, startPoint x: 506, startPoint y: 348, endPoint x: 518, endPoint y: 349, distance: 11.9
click at [508, 348] on div at bounding box center [509, 346] width 30 height 18
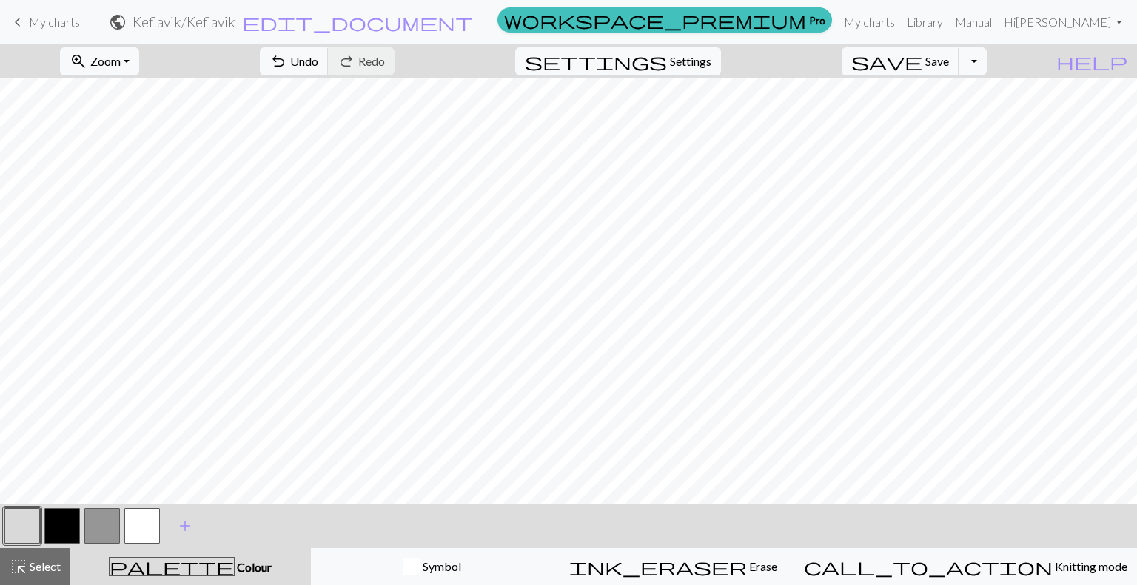
drag, startPoint x: 154, startPoint y: 536, endPoint x: 275, endPoint y: 508, distance: 124.6
click at [154, 535] on button "button" at bounding box center [142, 526] width 36 height 36
click at [58, 527] on button "button" at bounding box center [62, 526] width 36 height 36
click at [106, 529] on button "button" at bounding box center [102, 526] width 36 height 36
click at [146, 535] on button "button" at bounding box center [142, 526] width 36 height 36
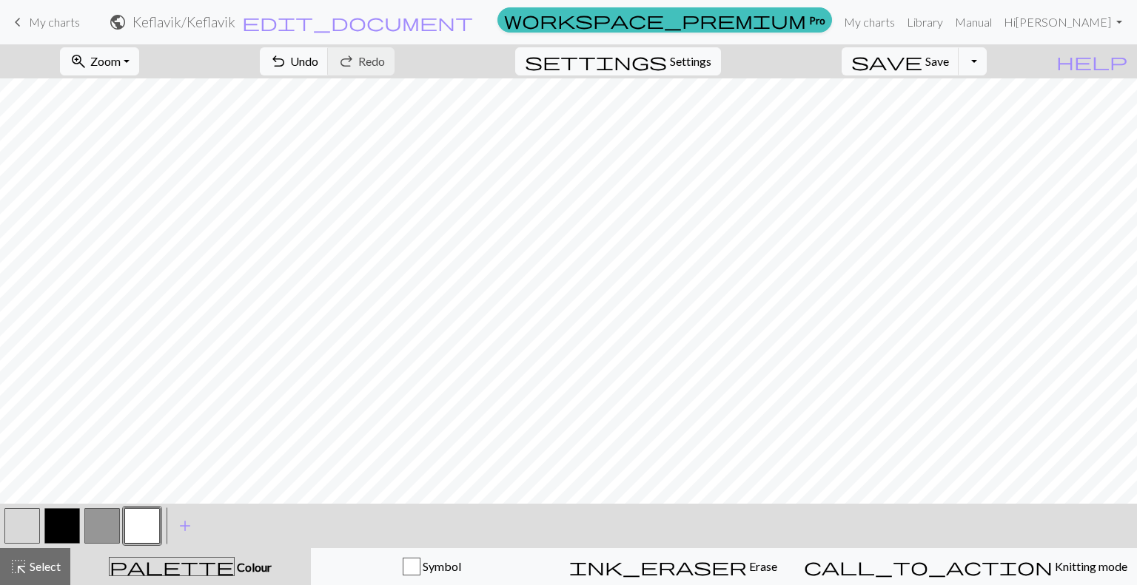
drag, startPoint x: 60, startPoint y: 529, endPoint x: 85, endPoint y: 506, distance: 34.0
click at [62, 525] on button "button" at bounding box center [62, 526] width 36 height 36
drag, startPoint x: 15, startPoint y: 529, endPoint x: 30, endPoint y: 517, distance: 19.0
click at [19, 525] on button "button" at bounding box center [22, 526] width 36 height 36
click at [112, 519] on button "button" at bounding box center [102, 526] width 36 height 36
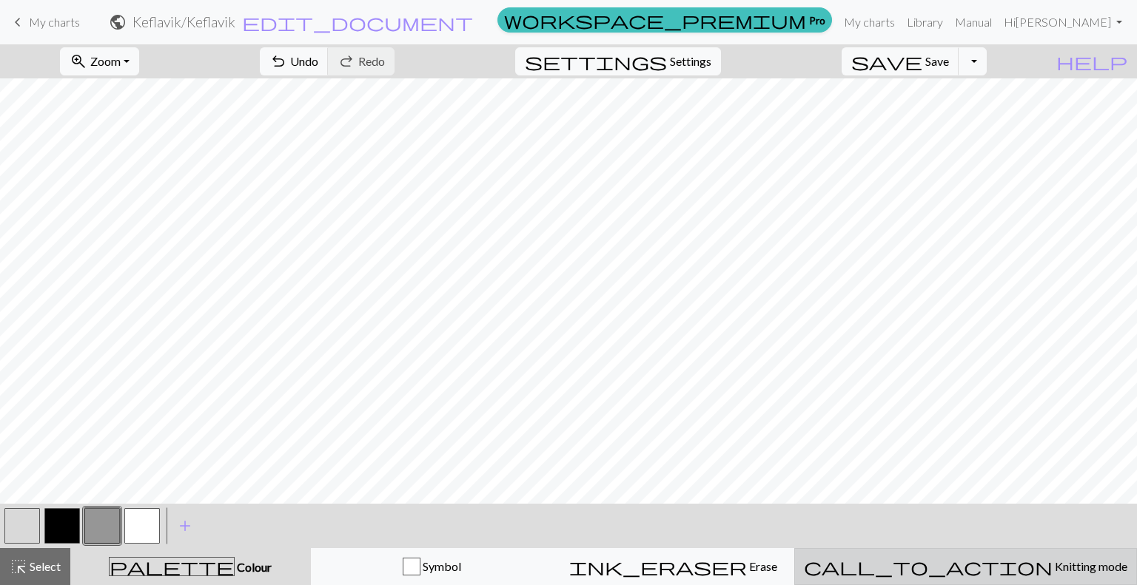
click at [961, 566] on span "call_to_action" at bounding box center [928, 566] width 249 height 21
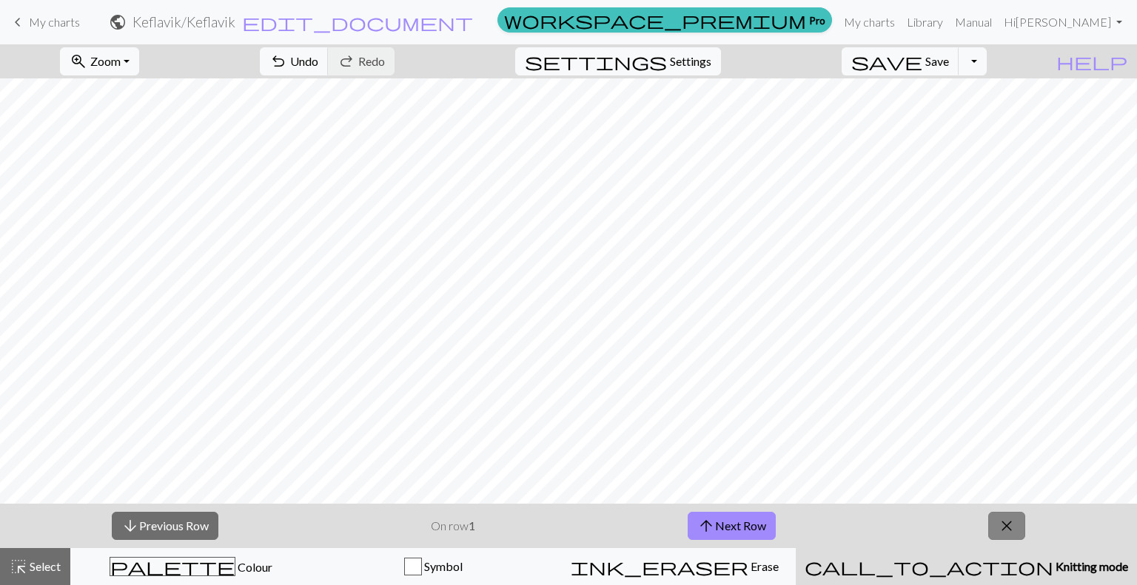
click at [1003, 521] on span "close" at bounding box center [1006, 526] width 18 height 21
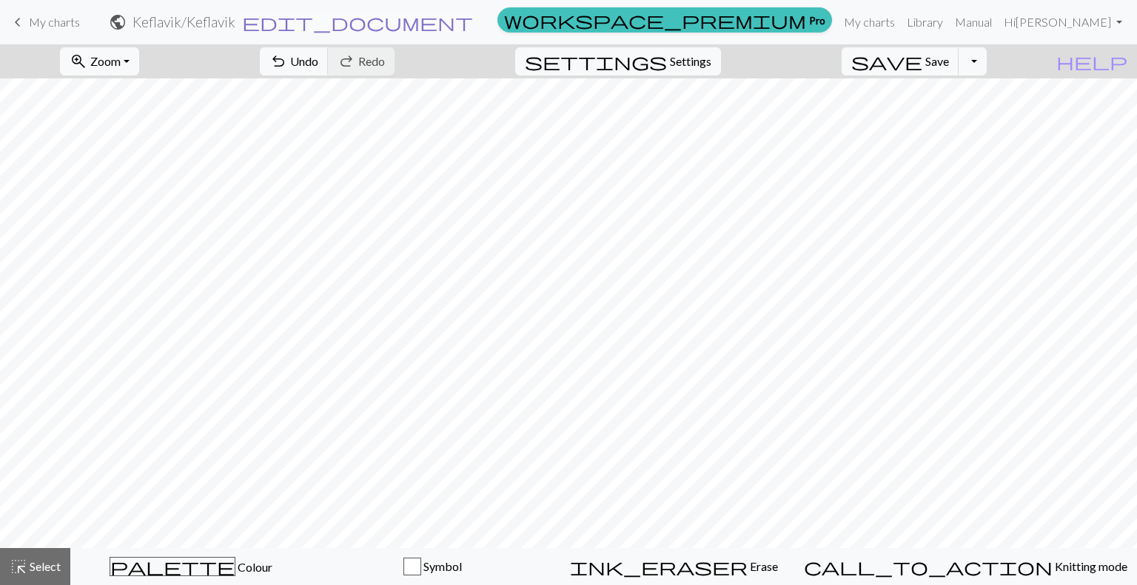
click at [473, 20] on span "edit_document" at bounding box center [357, 22] width 231 height 21
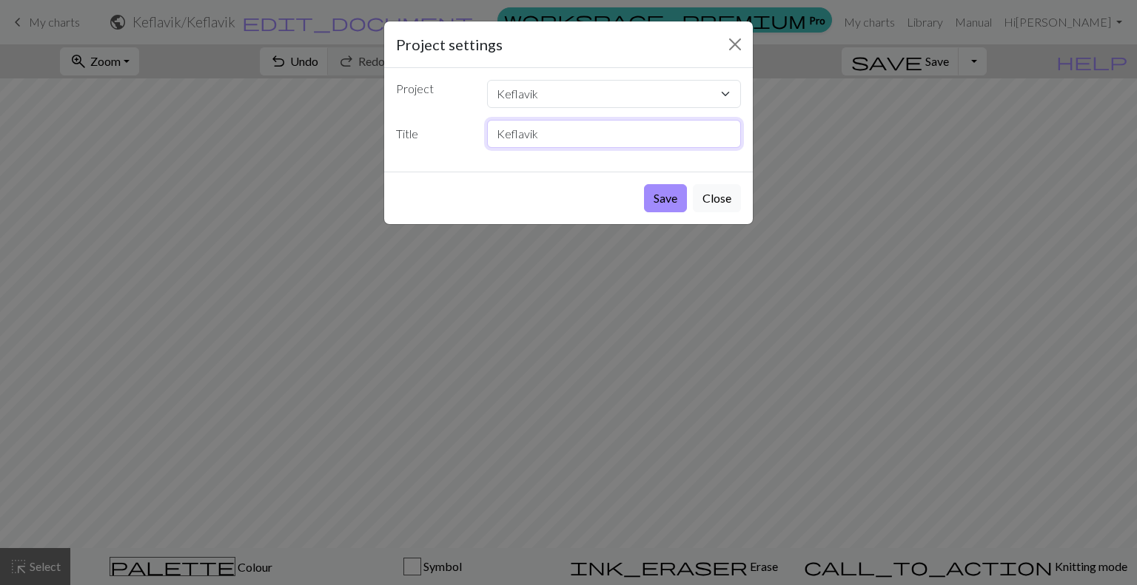
click at [576, 135] on input "Keflavik" at bounding box center [614, 134] width 255 height 28
type input "Keflavik A chart 2"
click at [671, 189] on button "Save" at bounding box center [665, 198] width 43 height 28
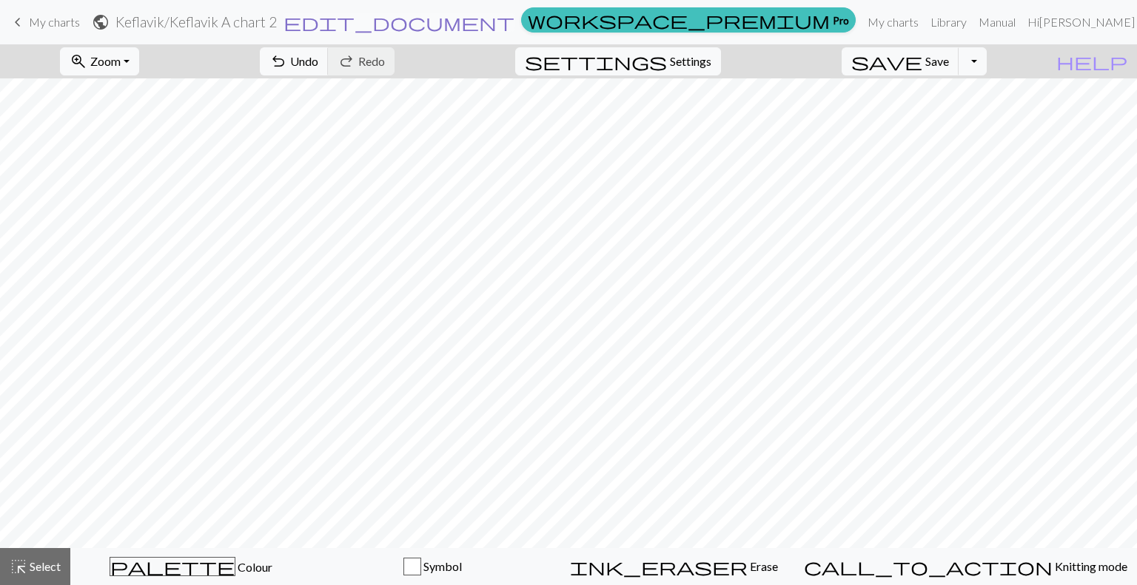
click at [514, 24] on span "edit_document" at bounding box center [398, 22] width 231 height 21
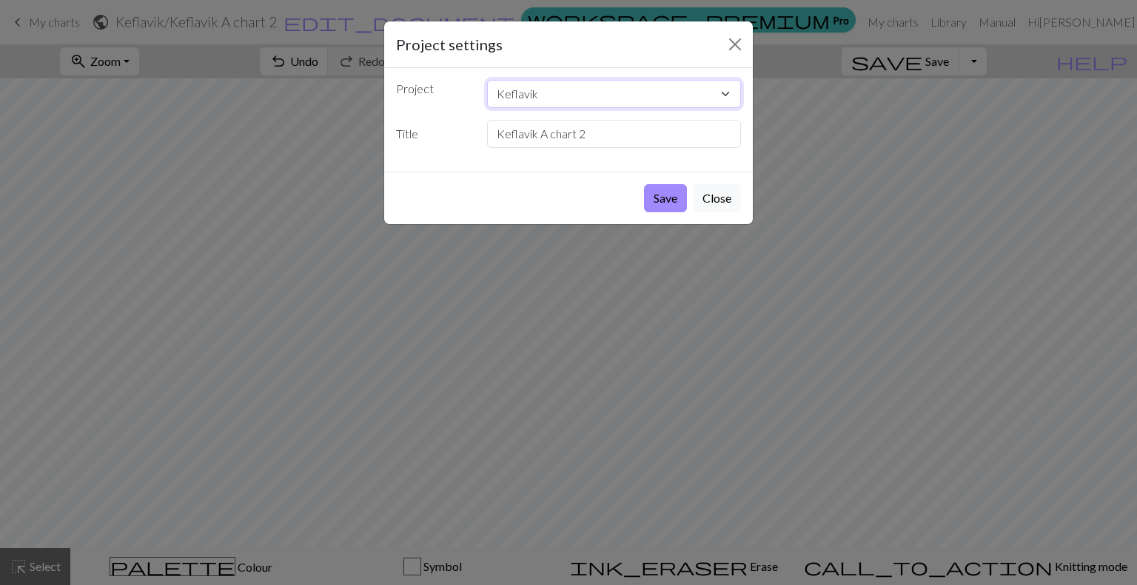
click at [722, 100] on select "Keflavik Copy of Copy of Copy of mountain hat 120 stitches" at bounding box center [614, 94] width 255 height 28
click at [724, 97] on select "Keflavik Copy of Copy of Copy of mountain hat 120 stitches" at bounding box center [614, 94] width 255 height 28
click at [665, 203] on button "Save" at bounding box center [665, 198] width 43 height 28
